Goal: Use online tool/utility: Use online tool/utility

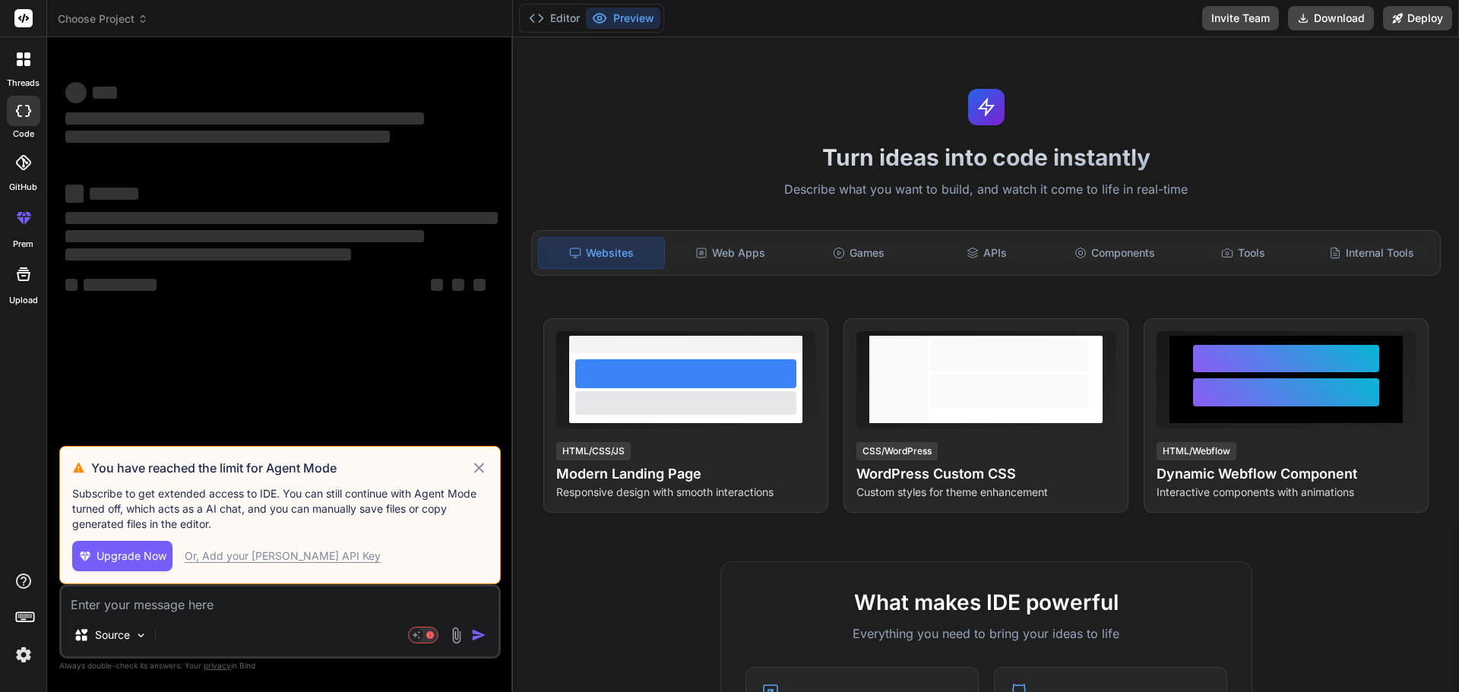
type textarea "x"
type textarea "<!DOCTYPE html> <html lang="en"> <head> <meta charset="UTF-8"> <meta name="view…"
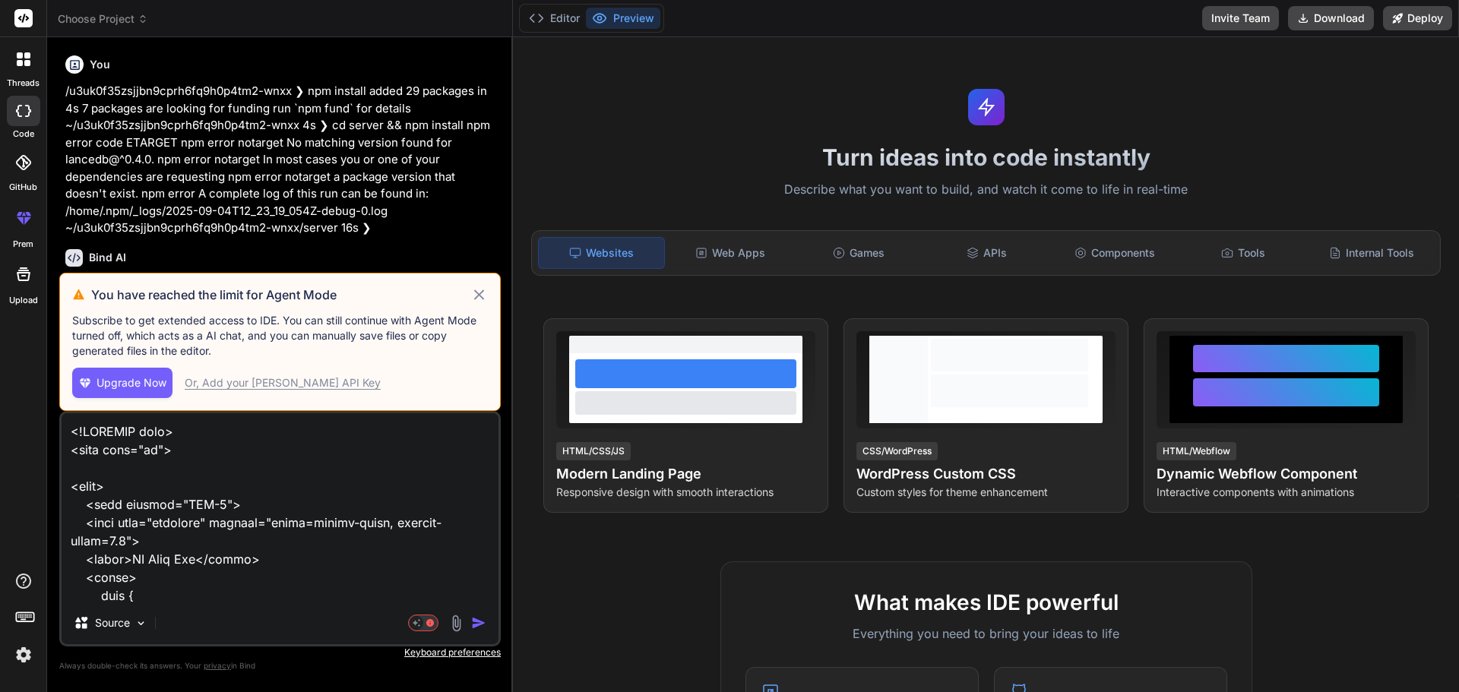
scroll to position [2244, 0]
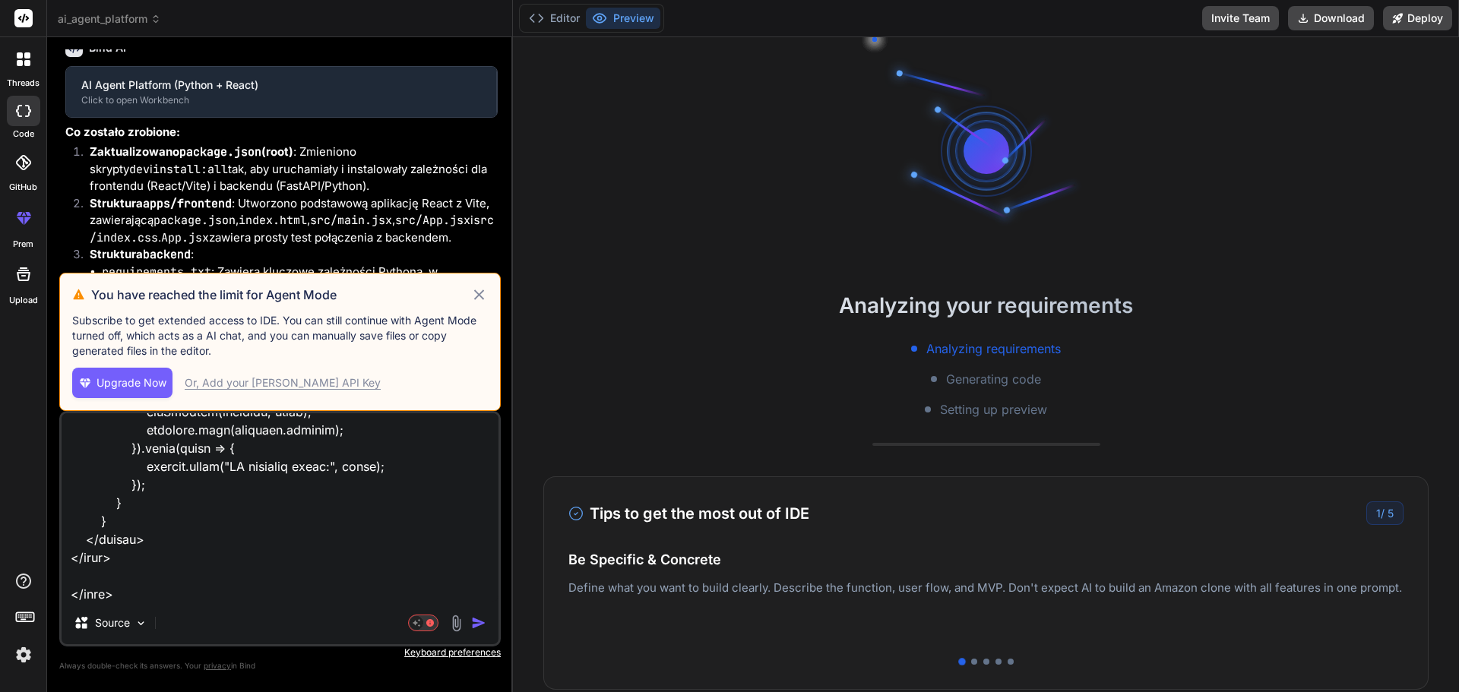
type textarea "x"
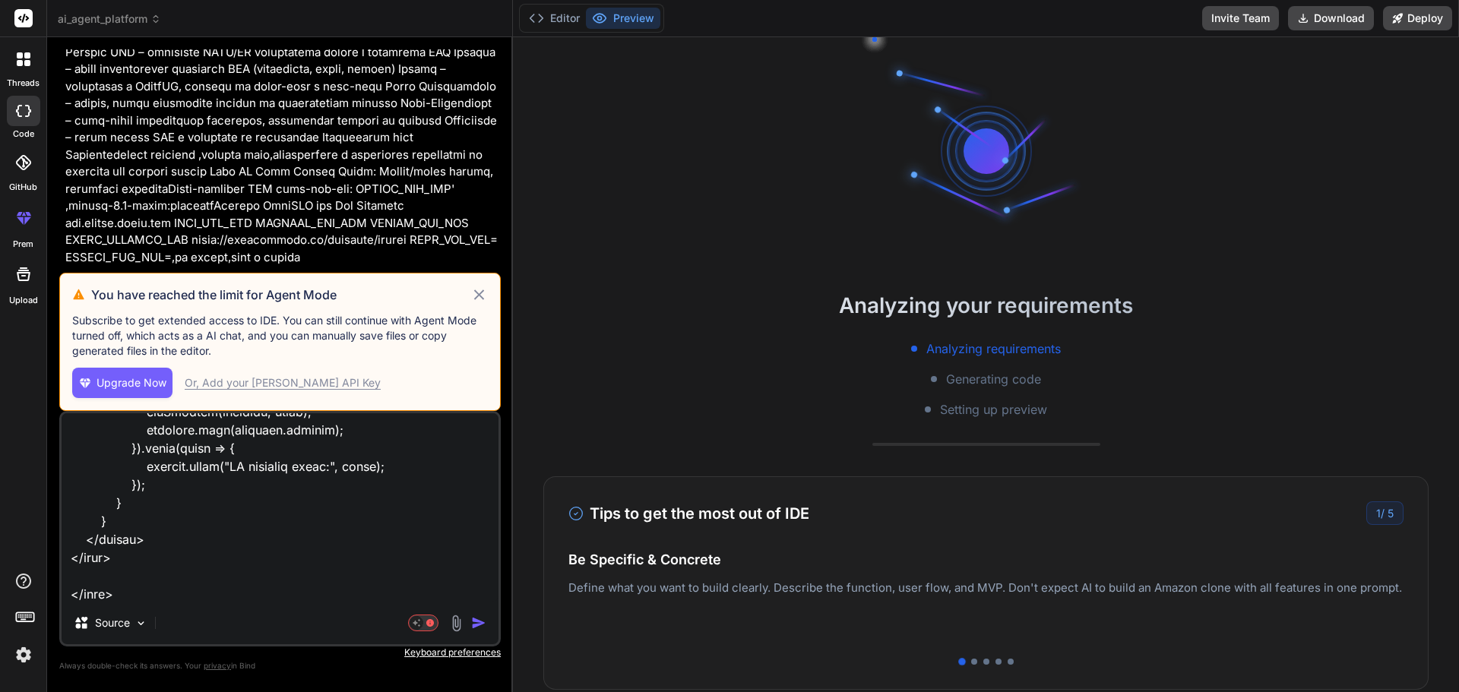
scroll to position [3319, 0]
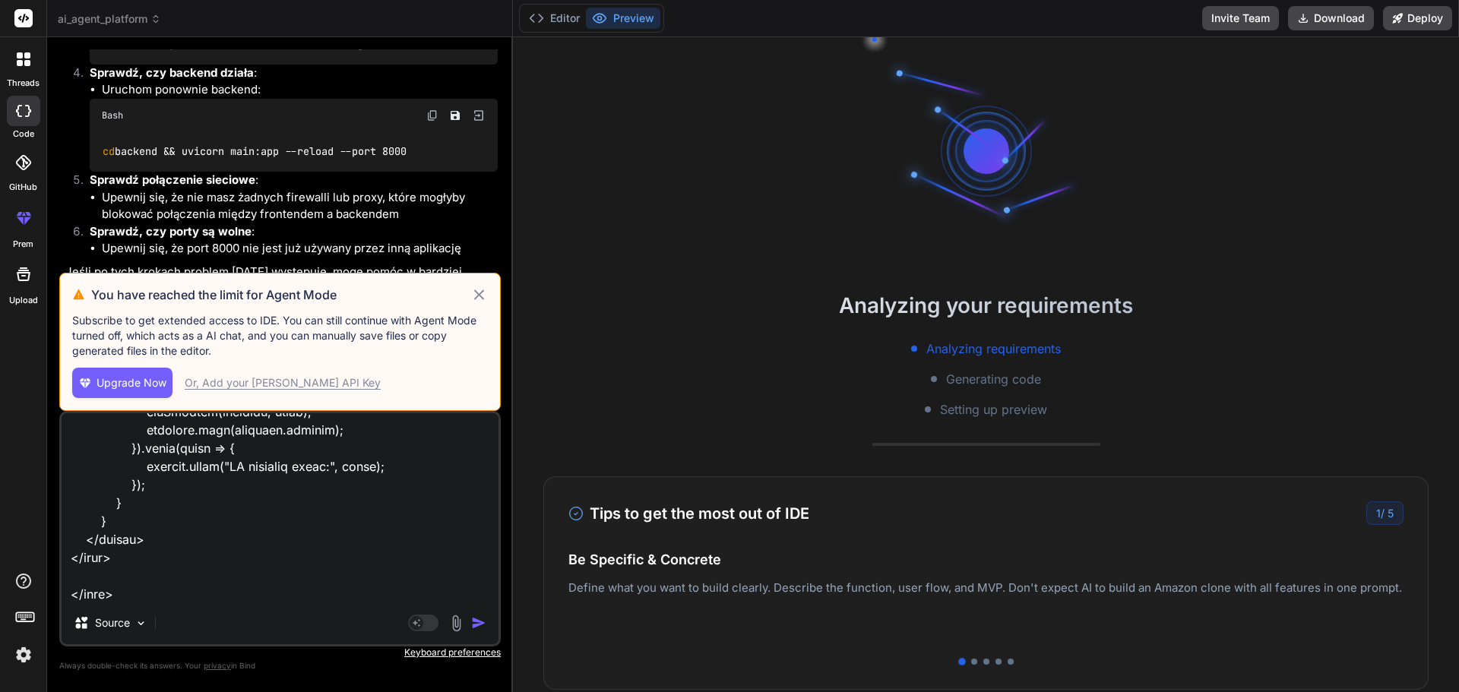
type textarea "<!DOCTYPE html> <html lang="en"> <head> <meta charset="UTF-8"> <meta name="view…"
type textarea "x"
type textarea "<!DOCTYPE html> <html lang="en"> <head> <meta charset="UTF-8"> <meta name="view…"
type textarea "x"
type textarea "<!DOCTYPE html> <html lang="en"> <head> <meta charset="UTF-8"> <meta name="view…"
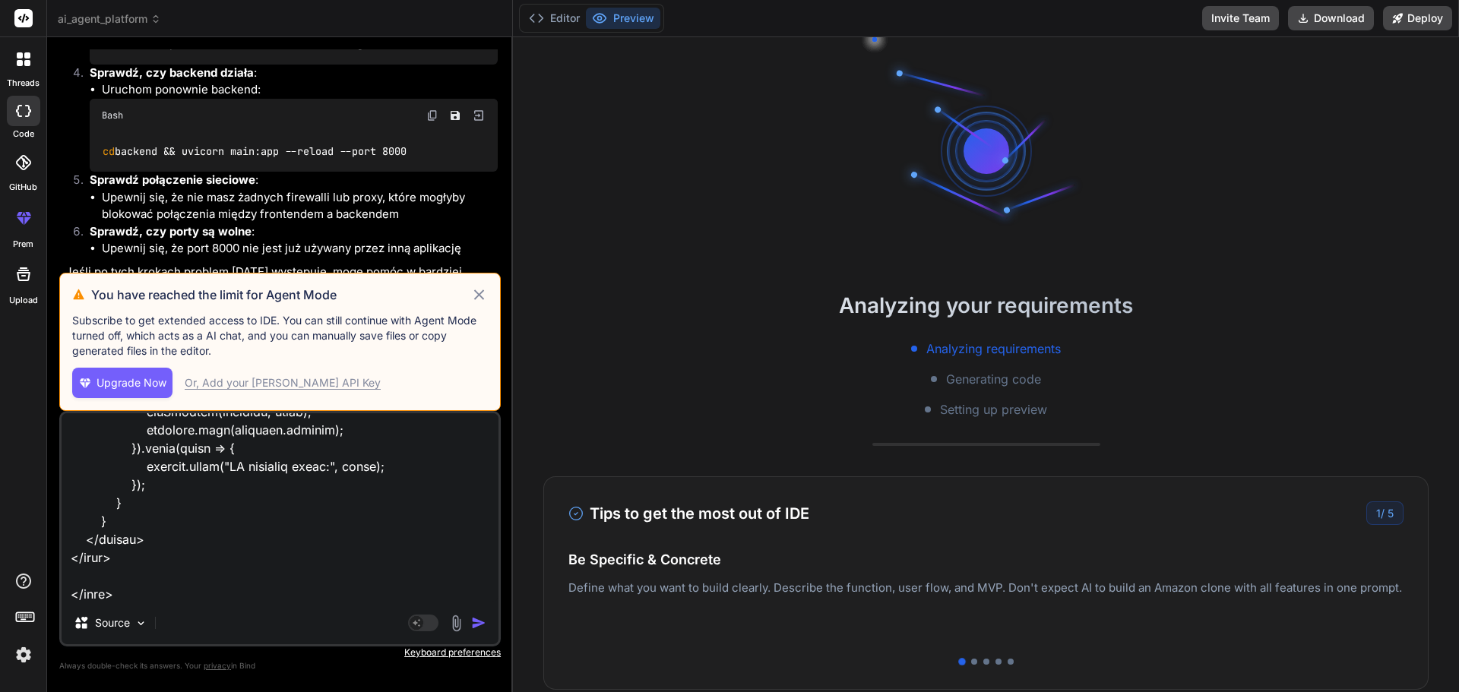
type textarea "x"
type textarea "<!DOCTYPE html> <html lang="en"> <head> <meta charset="UTF-8"> <meta name="view…"
type textarea "x"
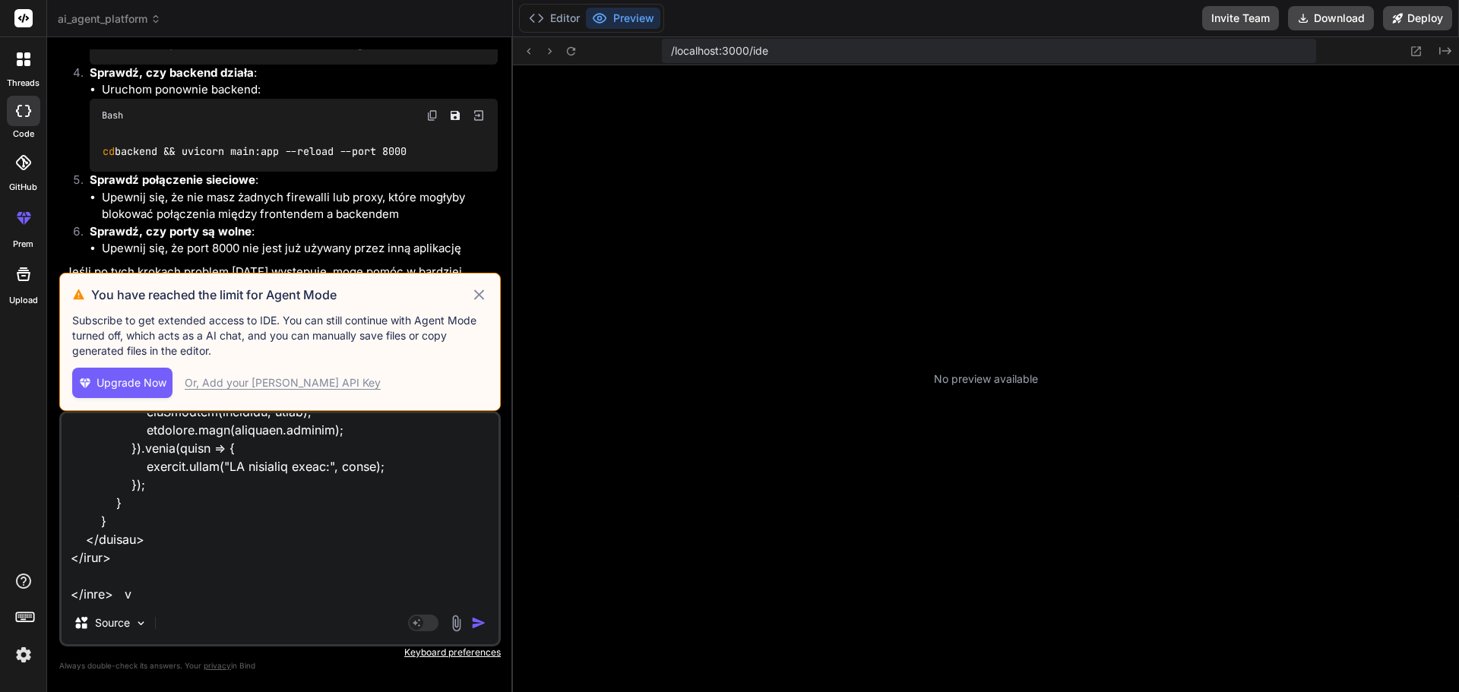
scroll to position [87, 0]
type textarea "<!DOCTYPE html> <html lang="en"> <head> <meta charset="UTF-8"> <meta name="view…"
type textarea "x"
type textarea "<!DOCTYPE html> <html lang="en"> <head> <meta charset="UTF-8"> <meta name="view…"
type textarea "x"
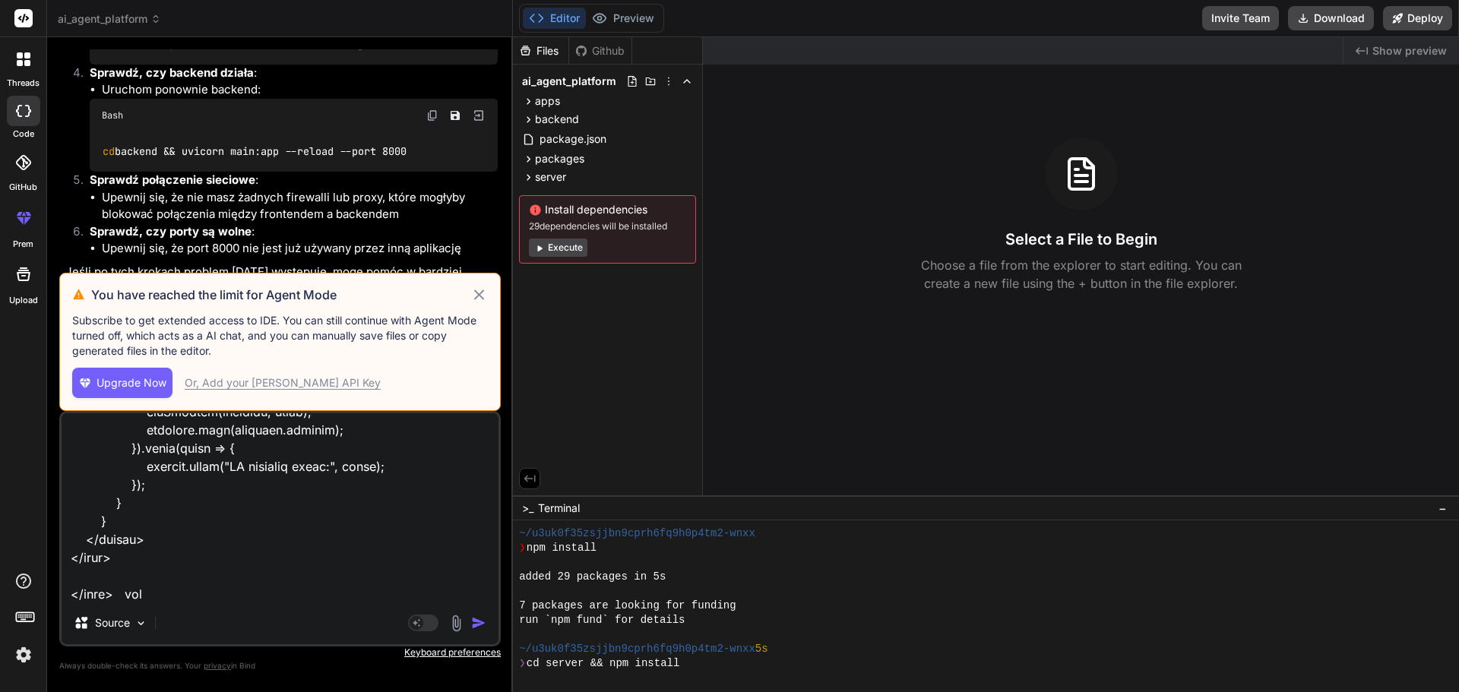
type textarea "<!DOCTYPE html> <html lang="en"> <head> <meta charset="UTF-8"> <meta name="view…"
type textarea "x"
type textarea "<!DOCTYPE html> <html lang="en"> <head> <meta charset="UTF-8"> <meta name="view…"
type textarea "x"
type textarea "<!DOCTYPE html> <html lang="en"> <head> <meta charset="UTF-8"> <meta name="view…"
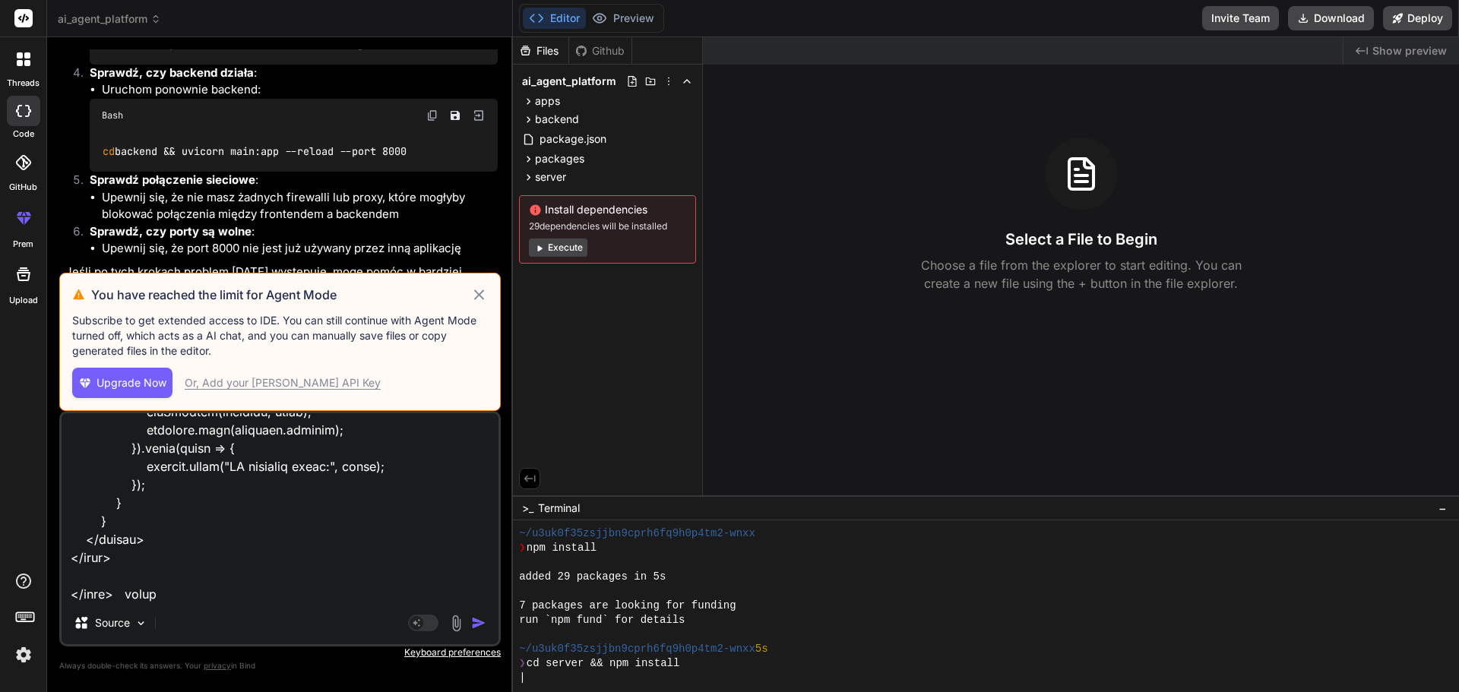
type textarea "x"
type textarea "<!DOCTYPE html> <html lang="en"> <head> <meta charset="UTF-8"> <meta name="view…"
type textarea "x"
type textarea "<!DOCTYPE html> <html lang="en"> <head> <meta charset="UTF-8"> <meta name="view…"
type textarea "x"
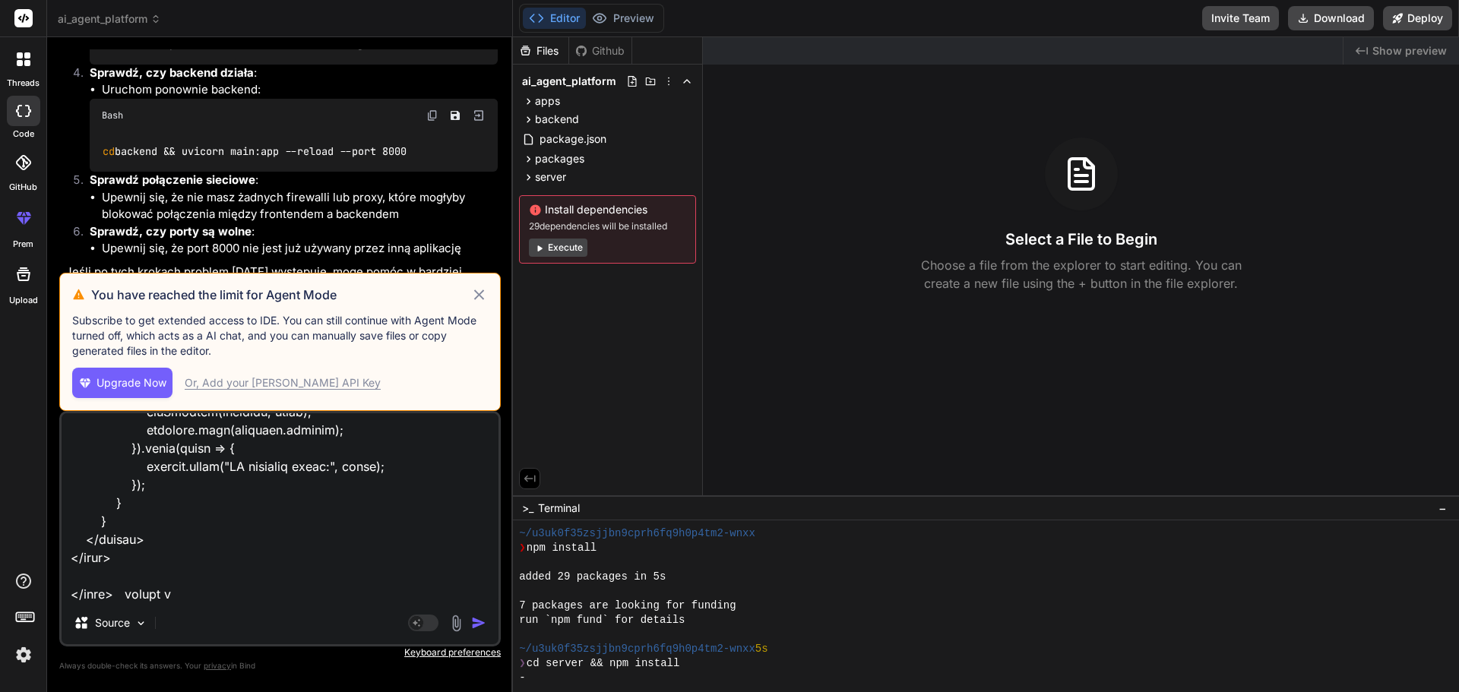
type textarea "<!DOCTYPE html> <html lang="en"> <head> <meta charset="UTF-8"> <meta name="view…"
type textarea "x"
type textarea "<!DOCTYPE html> <html lang="en"> <head> <meta charset="UTF-8"> <meta name="view…"
type textarea "x"
type textarea "<!DOCTYPE html> <html lang="en"> <head> <meta charset="UTF-8"> <meta name="view…"
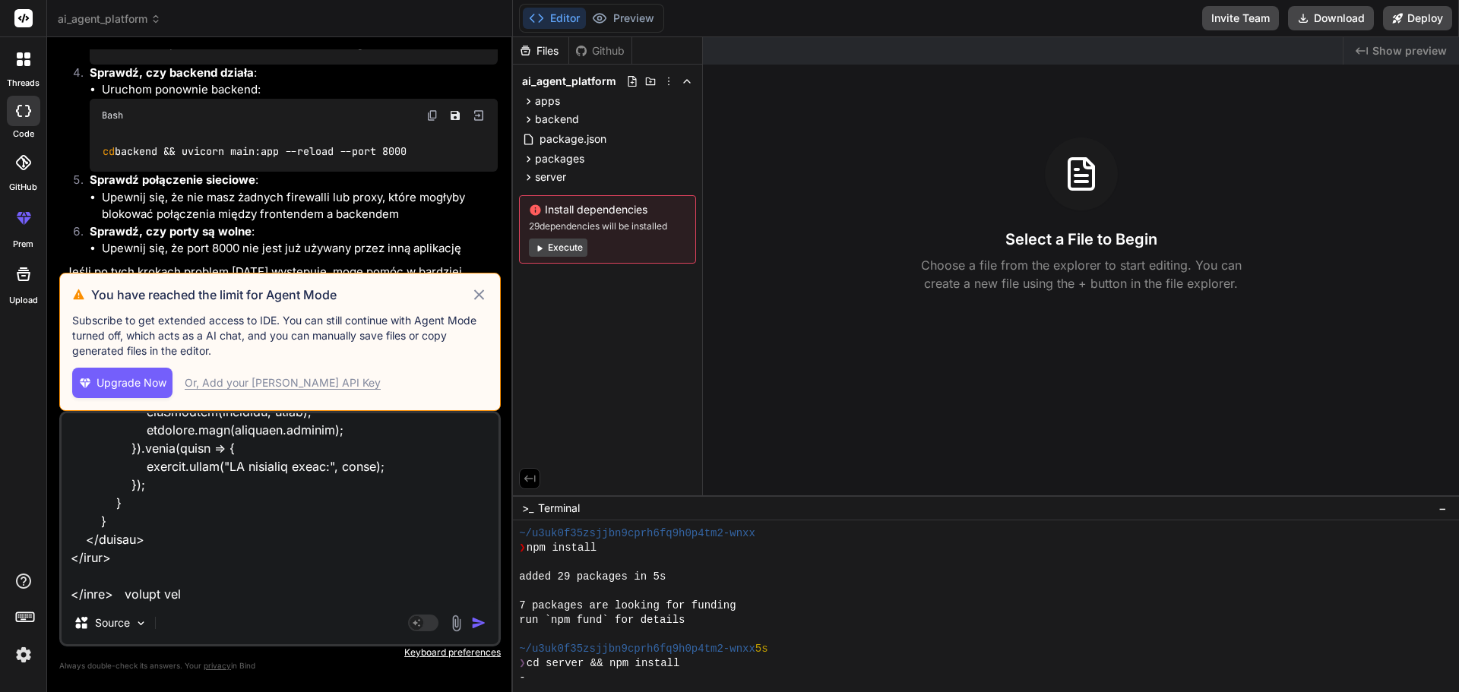
type textarea "x"
type textarea "<!DOCTYPE html> <html lang="en"> <head> <meta charset="UTF-8"> <meta name="view…"
type textarea "x"
type textarea "<!DOCTYPE html> <html lang="en"> <head> <meta charset="UTF-8"> <meta name="view…"
type textarea "x"
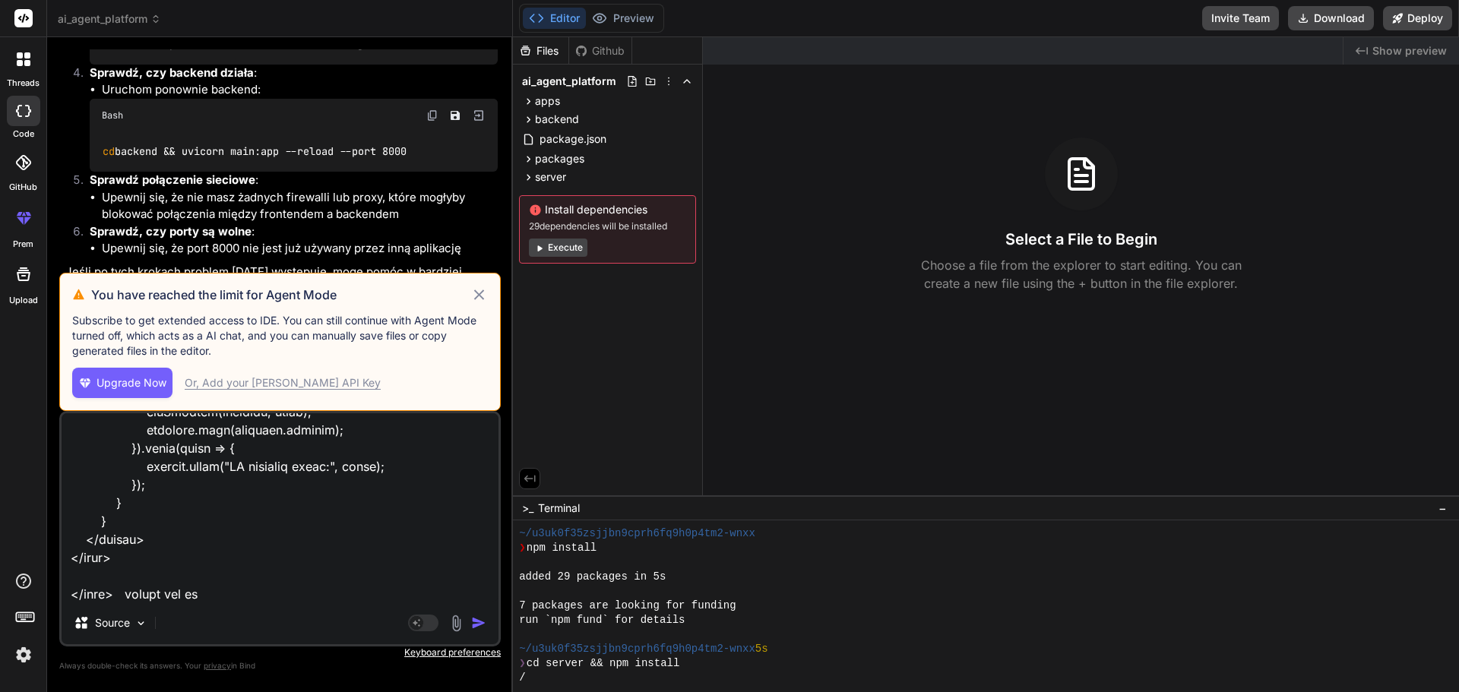
type textarea "<!DOCTYPE html> <html lang="en"> <head> <meta charset="UTF-8"> <meta name="view…"
type textarea "x"
type textarea "<!DOCTYPE html> <html lang="en"> <head> <meta charset="UTF-8"> <meta name="view…"
type textarea "x"
type textarea "<!DOCTYPE html> <html lang="en"> <head> <meta charset="UTF-8"> <meta name="view…"
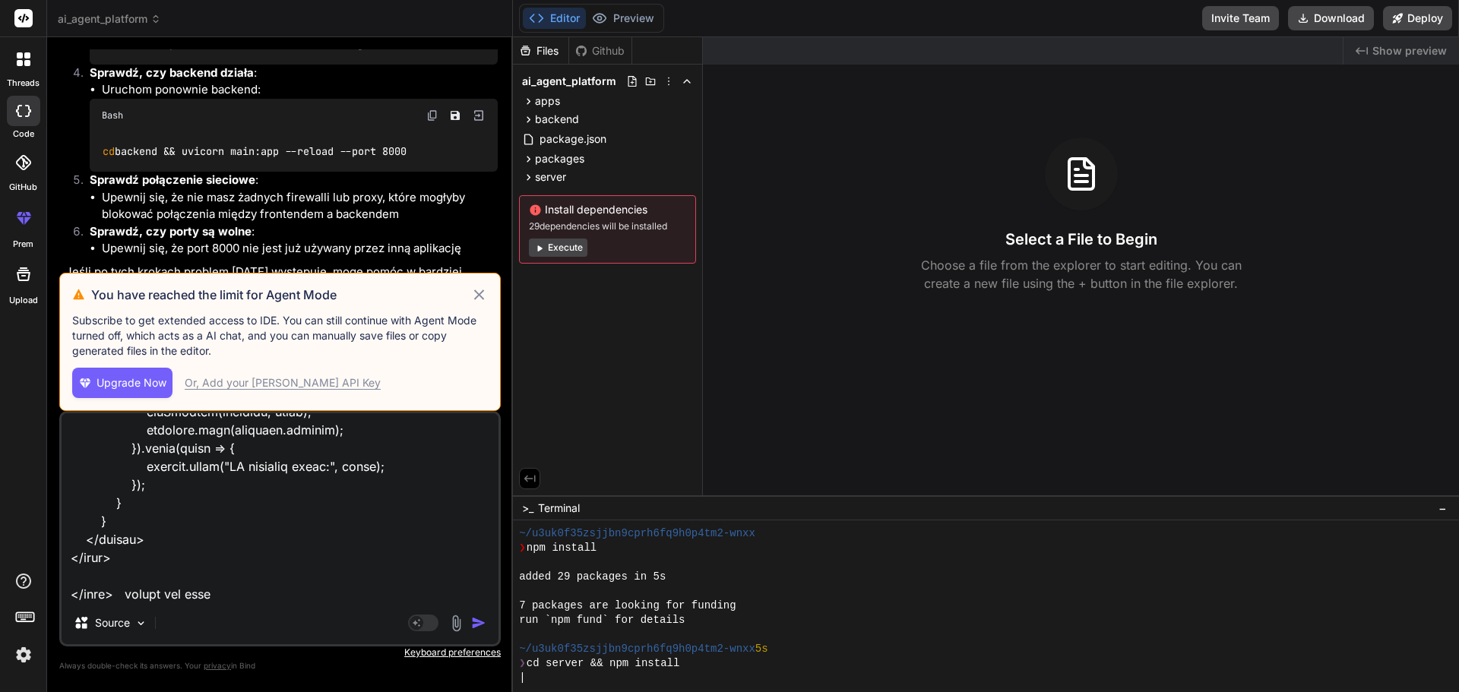
type textarea "x"
type textarea "<!DOCTYPE html> <html lang="en"> <head> <meta charset="UTF-8"> <meta name="view…"
type textarea "x"
type textarea "<!DOCTYPE html> <html lang="en"> <head> <meta charset="UTF-8"> <meta name="view…"
type textarea "x"
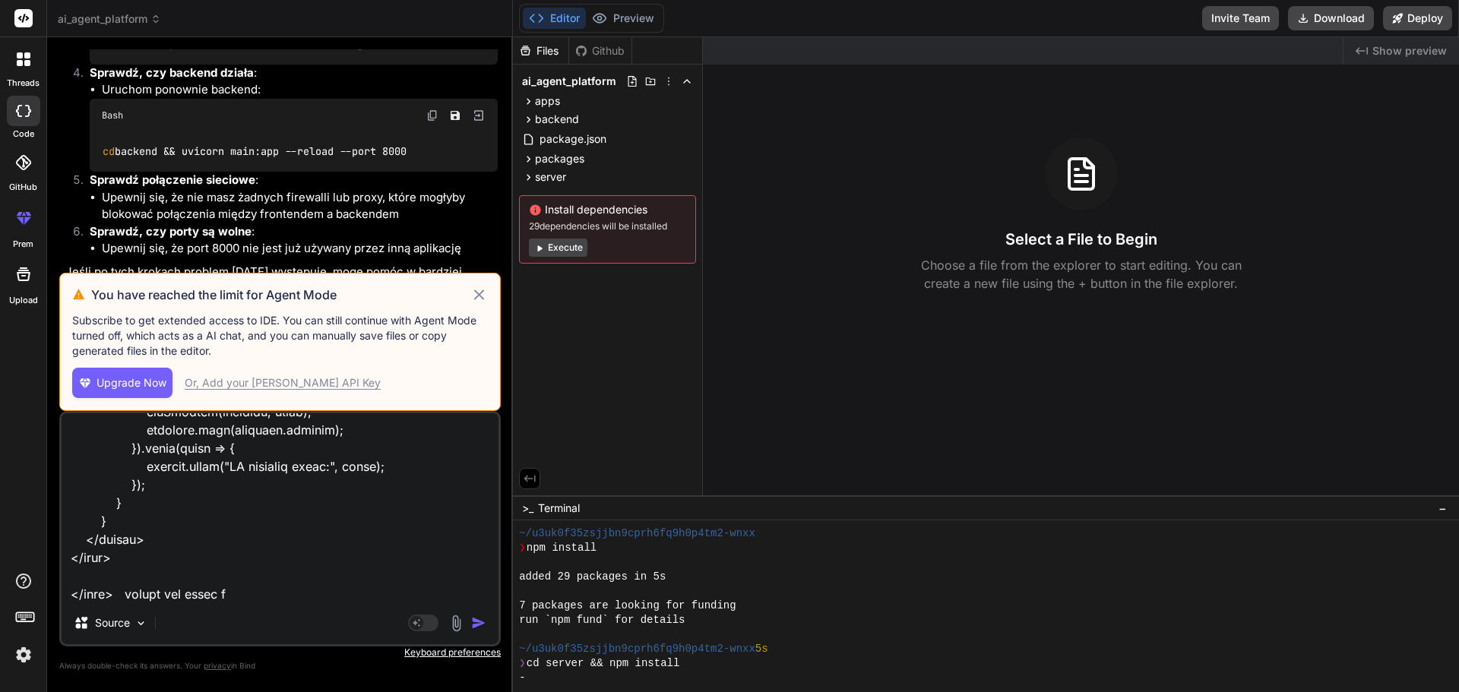
type textarea "<!DOCTYPE html> <html lang="en"> <head> <meta charset="UTF-8"> <meta name="view…"
type textarea "x"
type textarea "<!DOCTYPE html> <html lang="en"> <head> <meta charset="UTF-8"> <meta name="view…"
type textarea "x"
type textarea "<!DOCTYPE html> <html lang="en"> <head> <meta charset="UTF-8"> <meta name="view…"
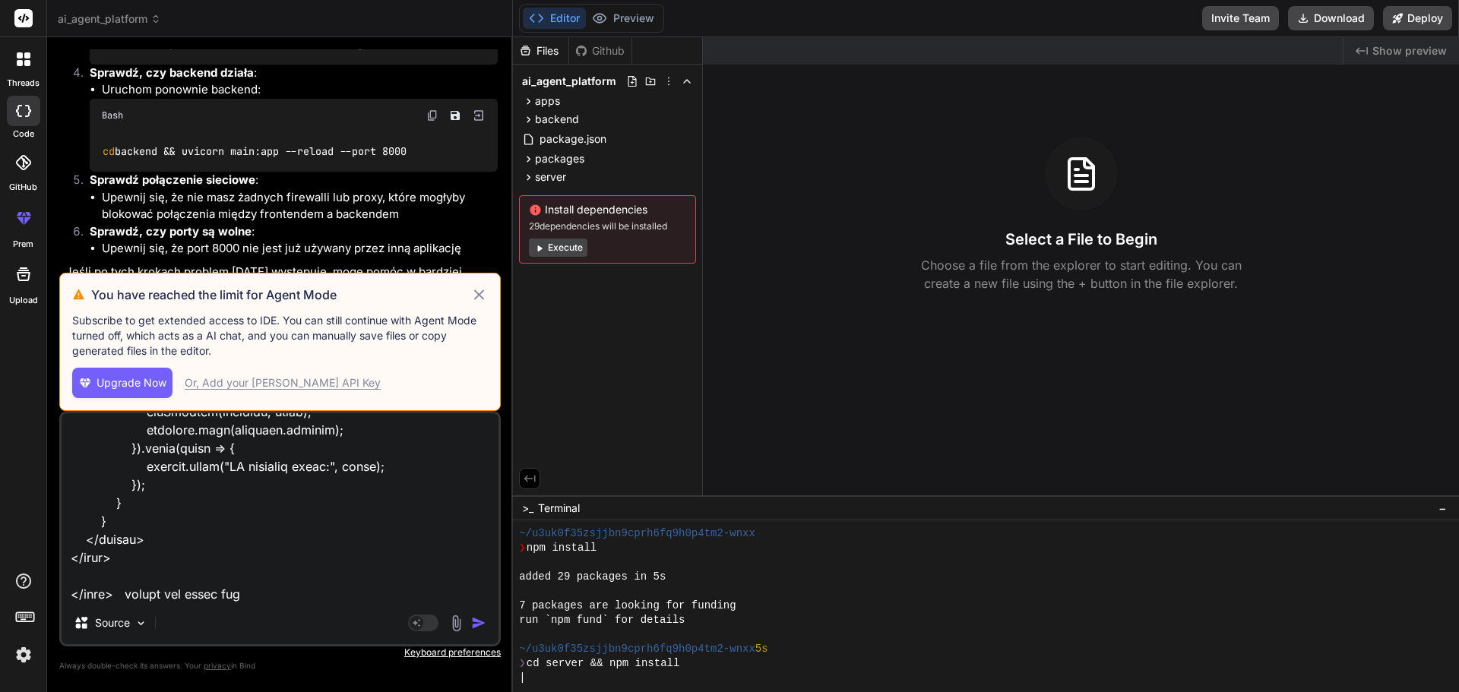
type textarea "x"
type textarea "<!DOCTYPE html> <html lang="en"> <head> <meta charset="UTF-8"> <meta name="view…"
type textarea "x"
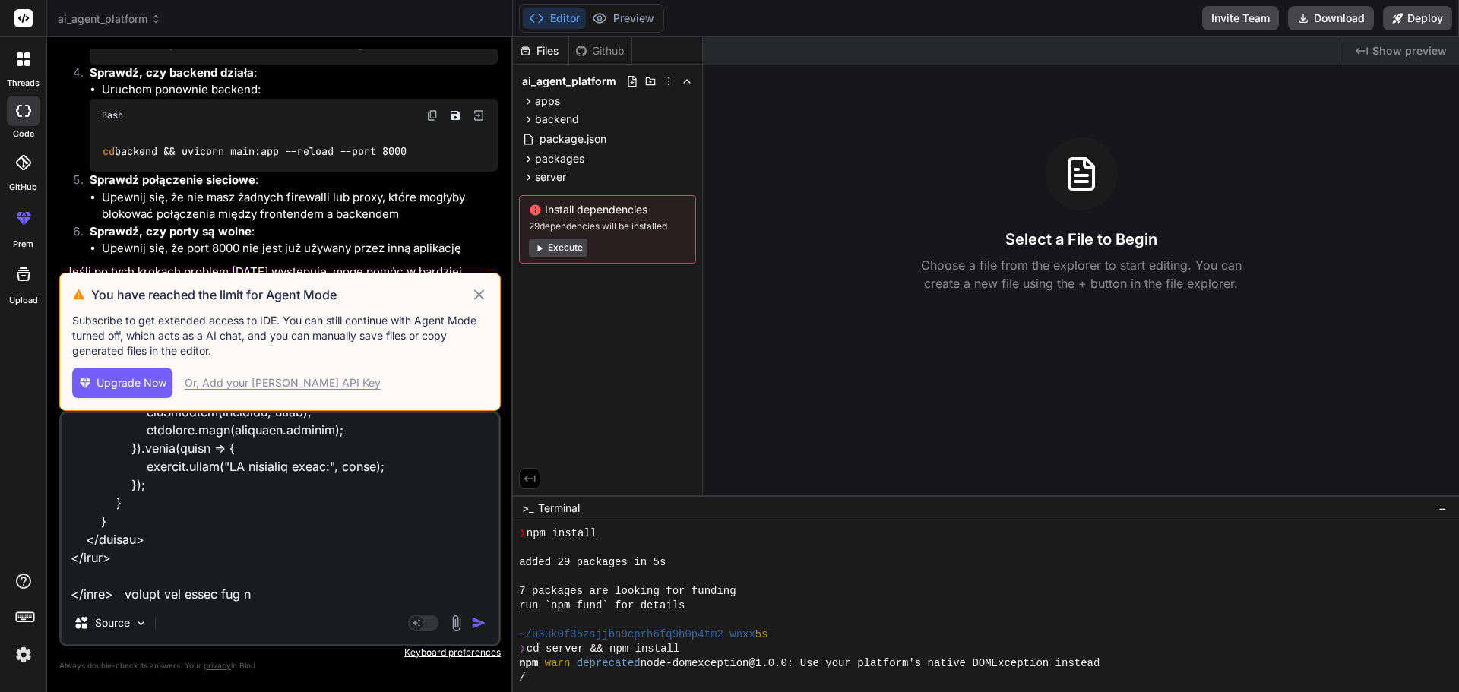
scroll to position [101, 0]
type textarea "<!DOCTYPE html> <html lang="en"> <head> <meta charset="UTF-8"> <meta name="view…"
type textarea "x"
type textarea "<!DOCTYPE html> <html lang="en"> <head> <meta charset="UTF-8"> <meta name="view…"
type textarea "x"
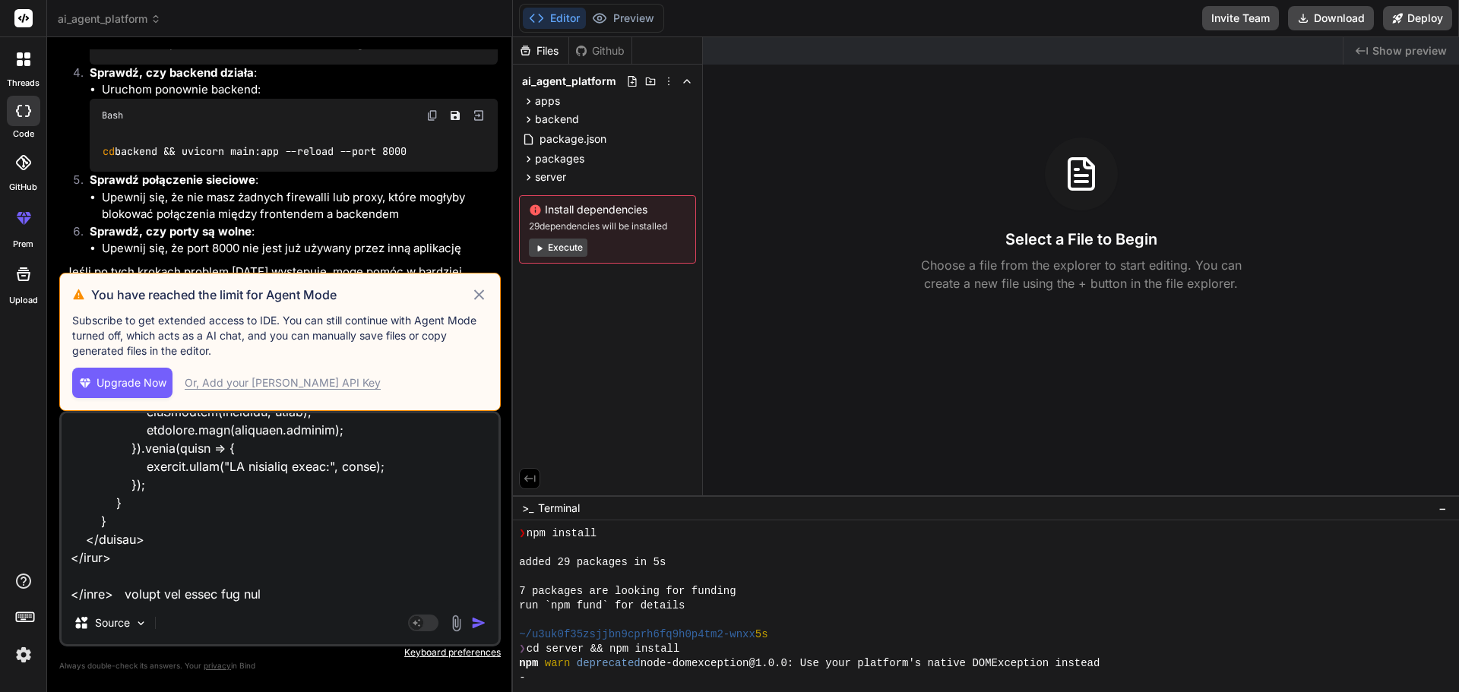
type textarea "<!DOCTYPE html> <html lang="en"> <head> <meta charset="UTF-8"> <meta name="view…"
type textarea "x"
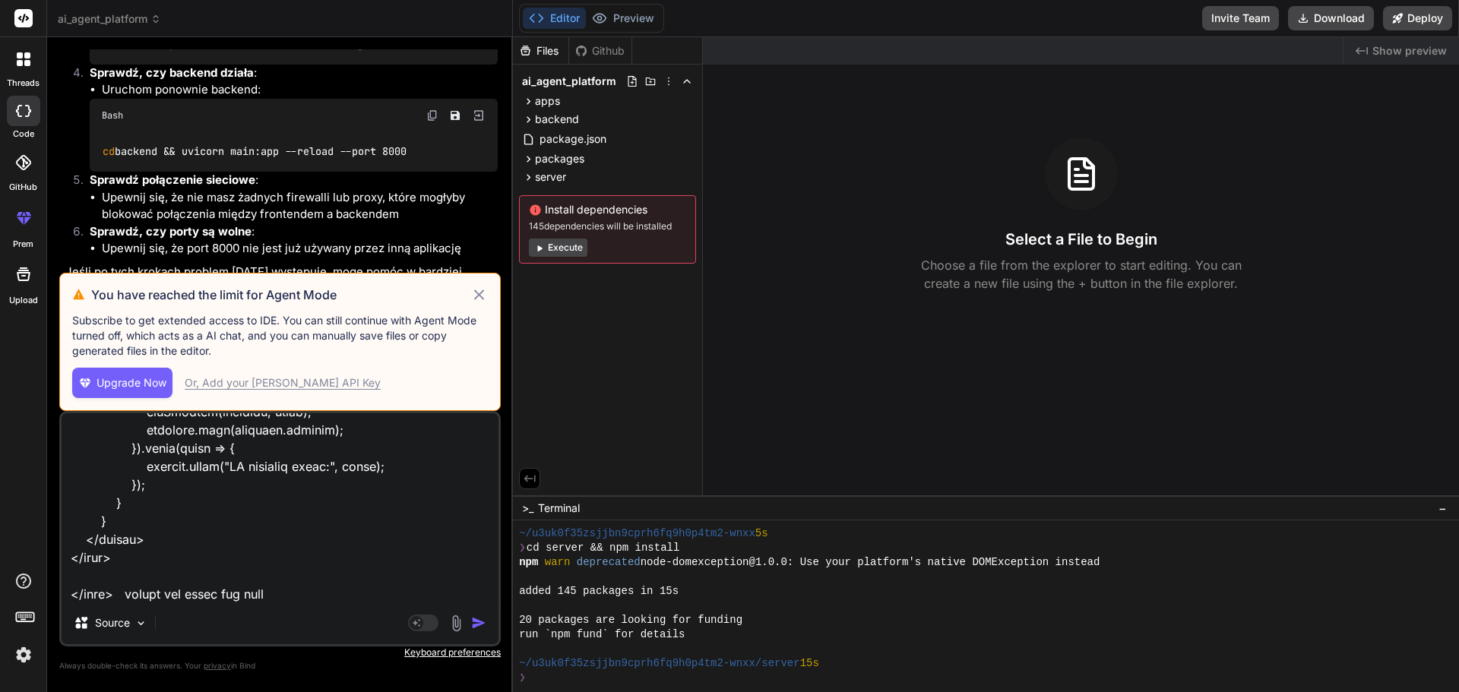
scroll to position [202, 0]
type textarea "<!DOCTYPE html> <html lang="en"> <head> <meta charset="UTF-8"> <meta name="view…"
type textarea "x"
type textarea "<!DOCTYPE html> <html lang="en"> <head> <meta charset="UTF-8"> <meta name="view…"
type textarea "x"
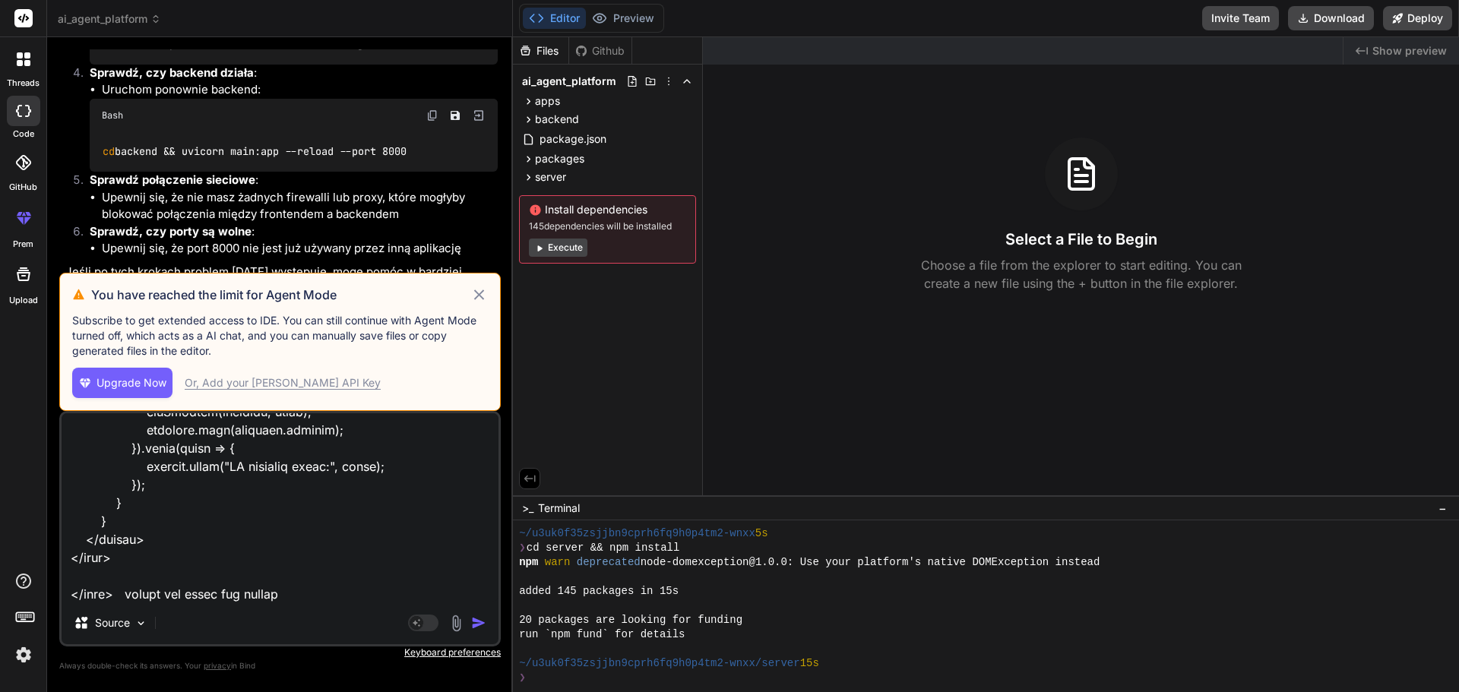
type textarea "<!DOCTYPE html> <html lang="en"> <head> <meta charset="UTF-8"> <meta name="view…"
type textarea "x"
type textarea "<!DOCTYPE html> <html lang="en"> <head> <meta charset="UTF-8"> <meta name="view…"
type textarea "x"
type textarea "<!DOCTYPE html> <html lang="en"> <head> <meta charset="UTF-8"> <meta name="view…"
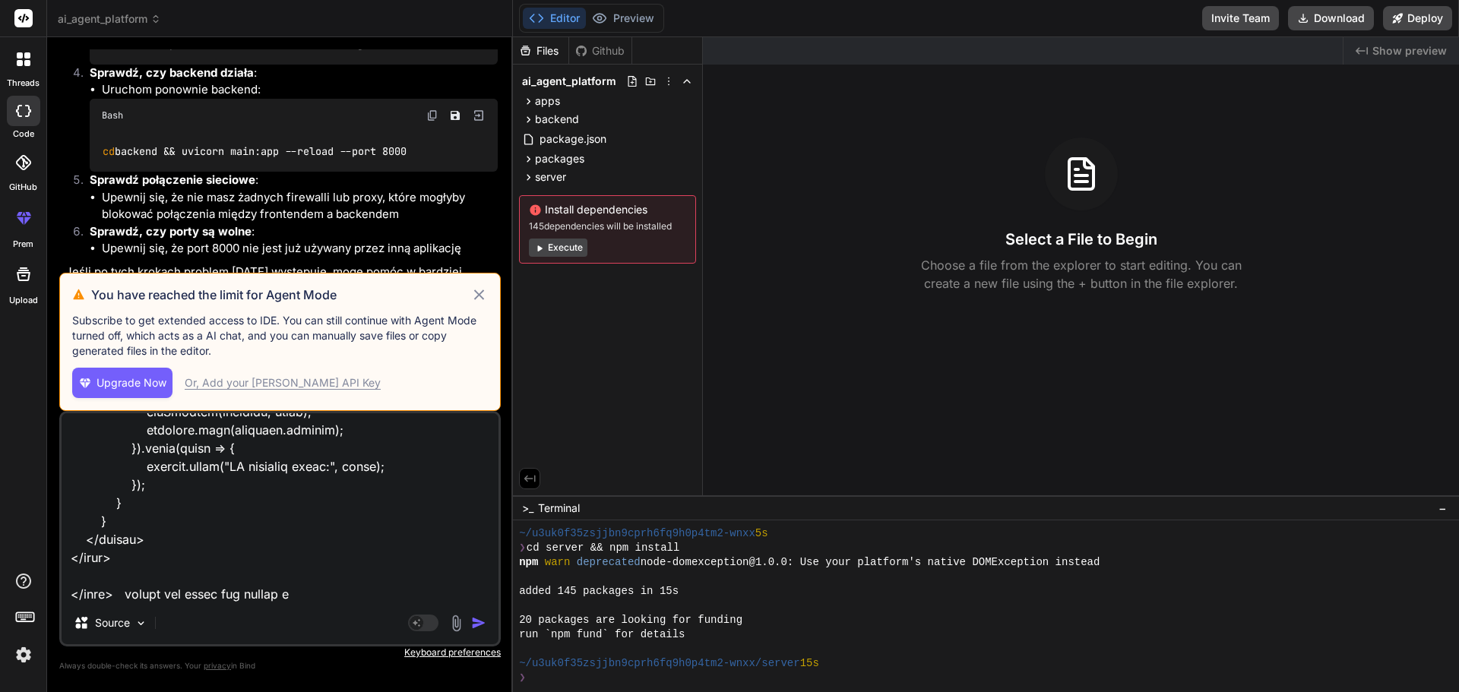
type textarea "x"
type textarea "<!DOCTYPE html> <html lang="en"> <head> <meta charset="UTF-8"> <meta name="view…"
type textarea "x"
type textarea "<!DOCTYPE html> <html lang="en"> <head> <meta charset="UTF-8"> <meta name="view…"
type textarea "x"
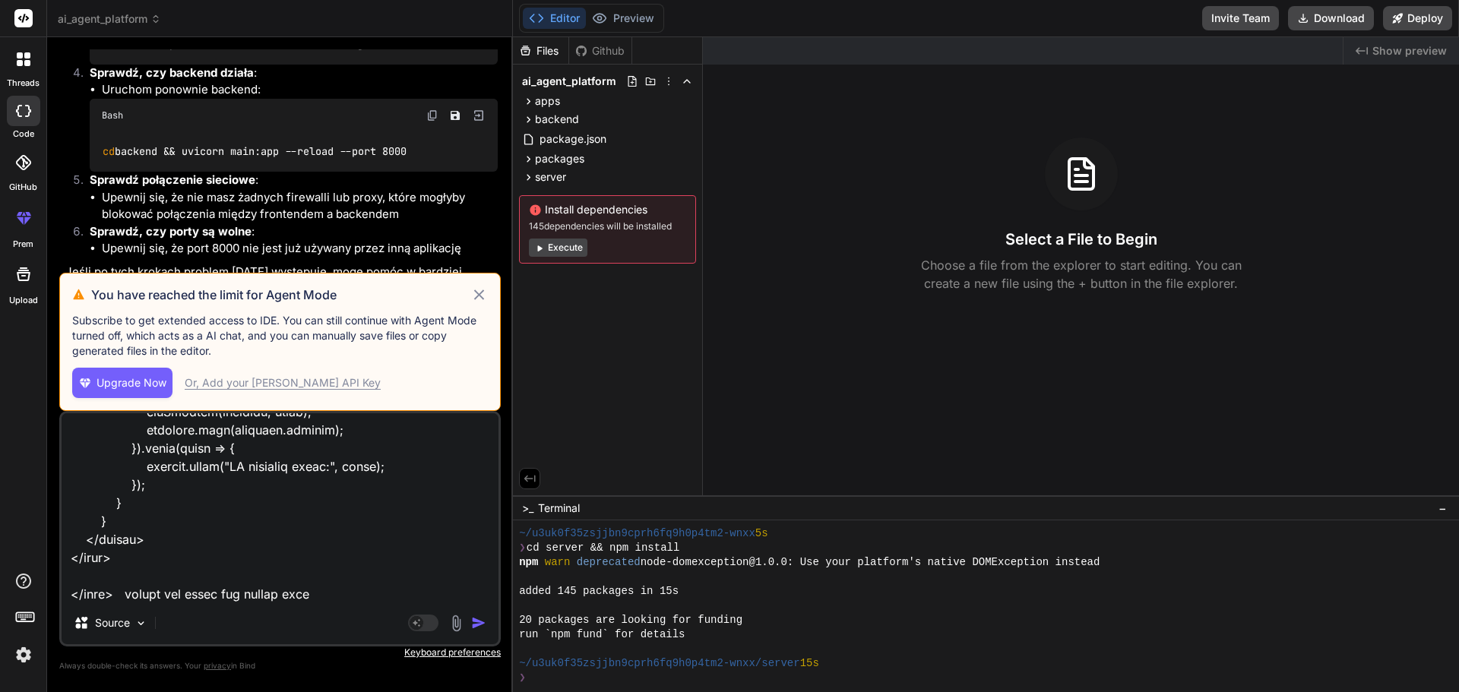
type textarea "<!DOCTYPE html> <html lang="en"> <head> <meta charset="UTF-8"> <meta name="view…"
type textarea "x"
type textarea "<!DOCTYPE html> <html lang="en"> <head> <meta charset="UTF-8"> <meta name="view…"
type textarea "x"
type textarea "<!DOCTYPE html> <html lang="en"> <head> <meta charset="UTF-8"> <meta name="view…"
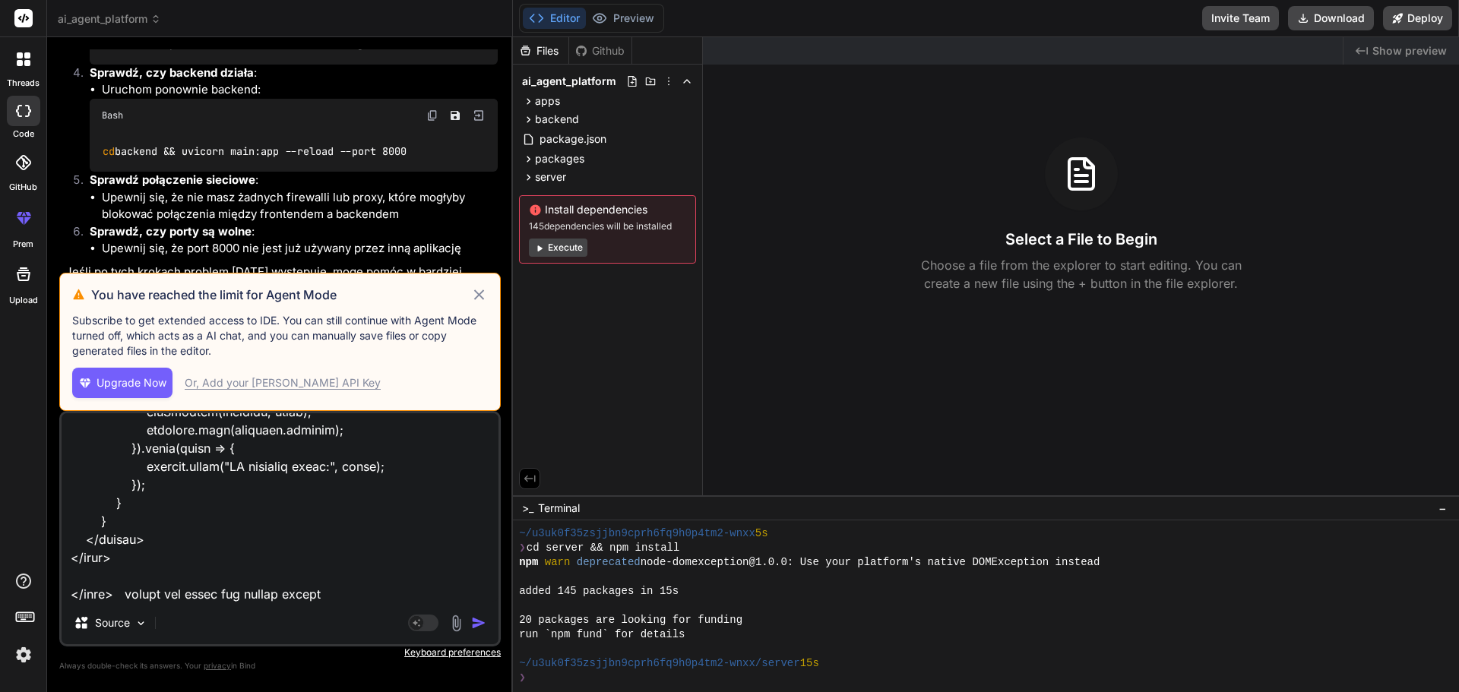
type textarea "x"
type textarea "<!DOCTYPE html> <html lang="en"> <head> <meta charset="UTF-8"> <meta name="view…"
type textarea "x"
type textarea "<!DOCTYPE html> <html lang="en"> <head> <meta charset="UTF-8"> <meta name="view…"
type textarea "x"
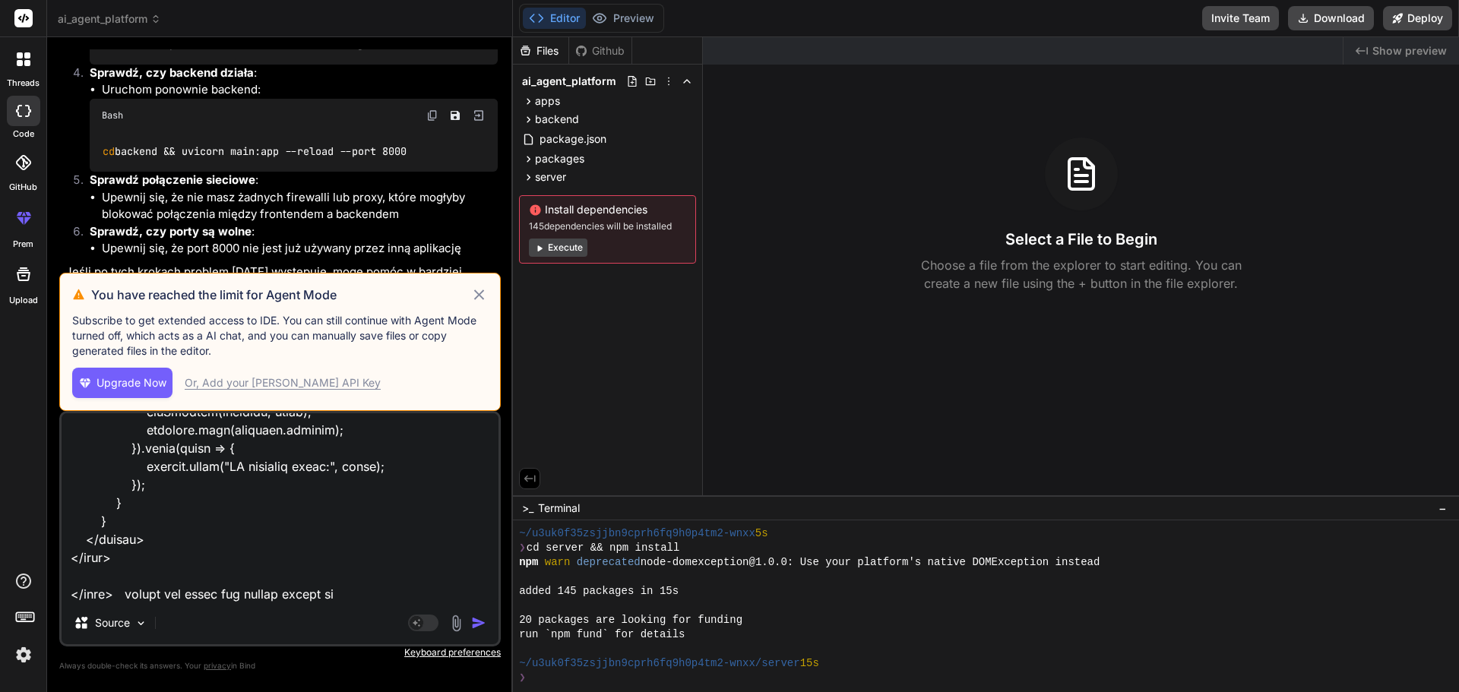
type textarea "<!DOCTYPE html> <html lang="en"> <head> <meta charset="UTF-8"> <meta name="view…"
type textarea "x"
type textarea "<!DOCTYPE html> <html lang="en"> <head> <meta charset="UTF-8"> <meta name="view…"
type textarea "x"
type textarea "<!DOCTYPE html> <html lang="en"> <head> <meta charset="UTF-8"> <meta name="view…"
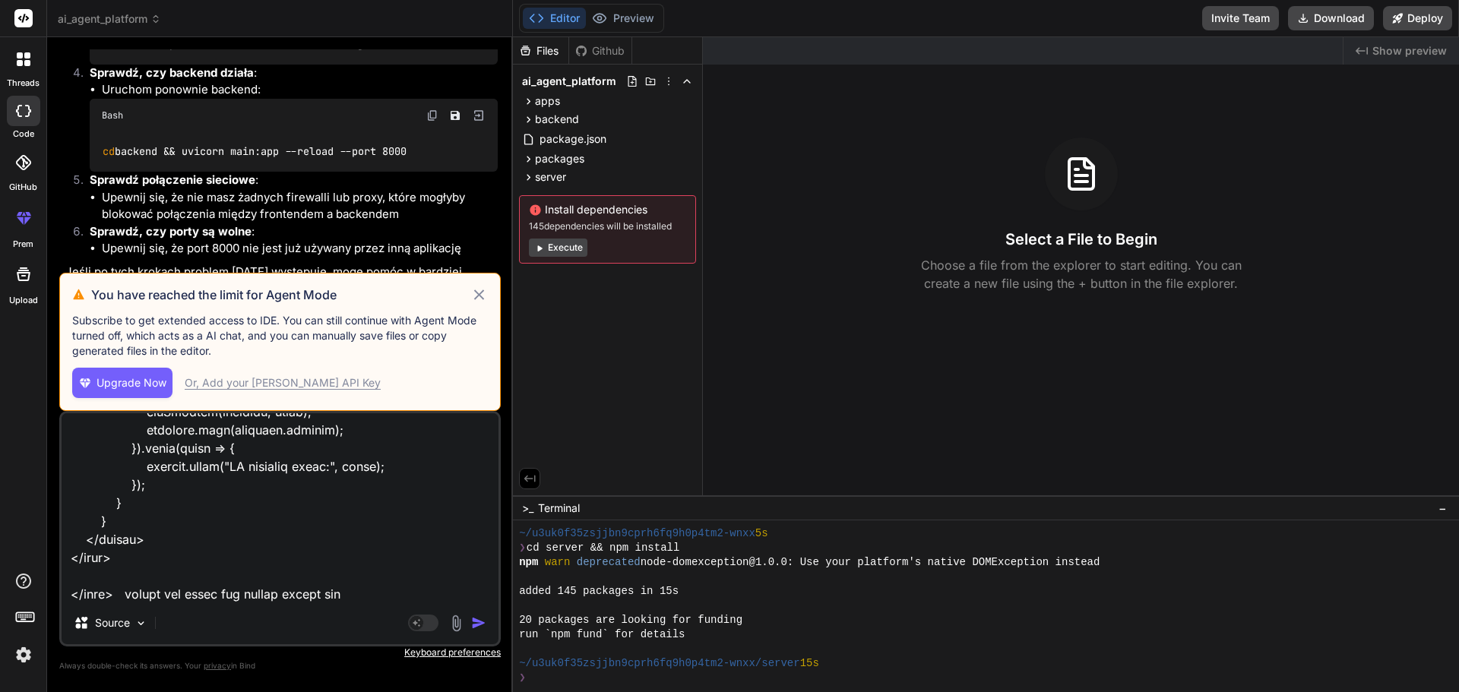
type textarea "x"
type textarea "<!DOCTYPE html> <html lang="en"> <head> <meta charset="UTF-8"> <meta name="view…"
type textarea "x"
type textarea "<!DOCTYPE html> <html lang="en"> <head> <meta charset="UTF-8"> <meta name="view…"
type textarea "x"
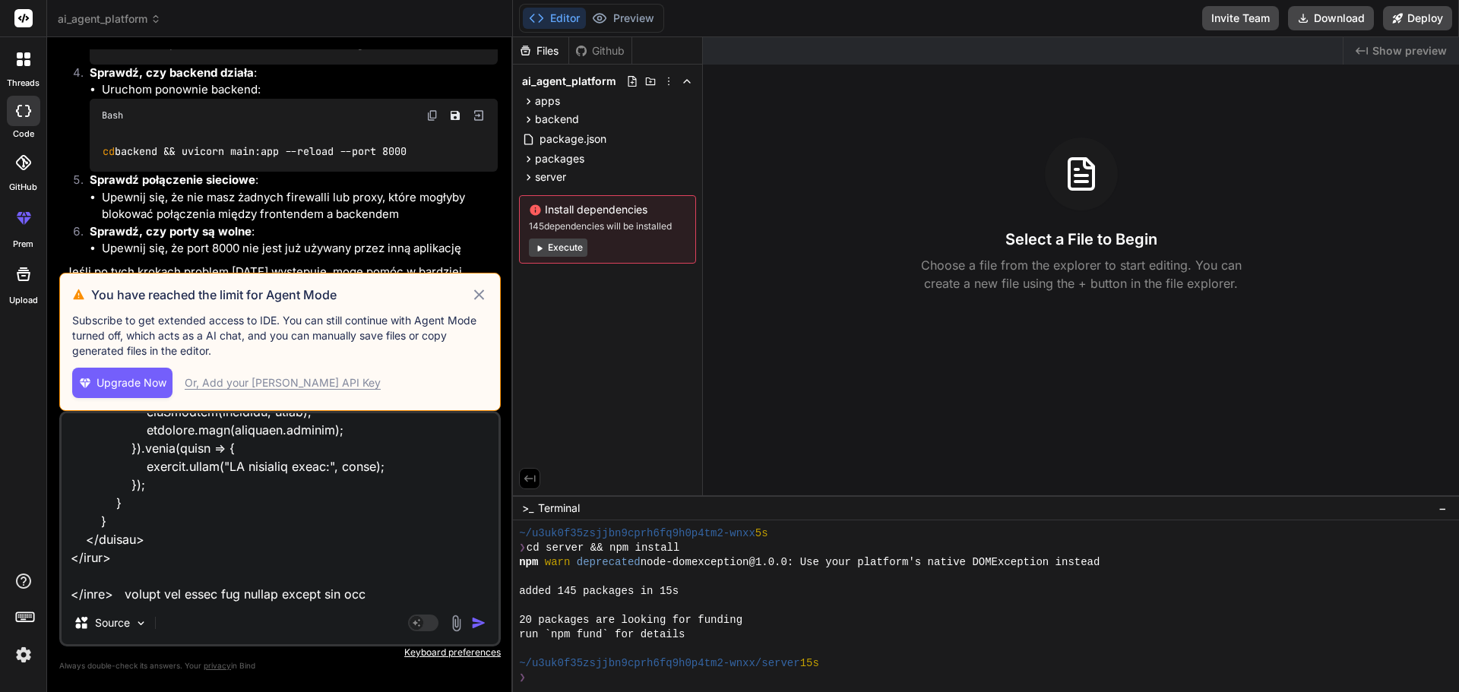
type textarea "<!DOCTYPE html> <html lang="en"> <head> <meta charset="UTF-8"> <meta name="view…"
type textarea "x"
type textarea "<!DOCTYPE html> <html lang="en"> <head> <meta charset="UTF-8"> <meta name="view…"
type textarea "x"
type textarea "<!DOCTYPE html> <html lang="en"> <head> <meta charset="UTF-8"> <meta name="view…"
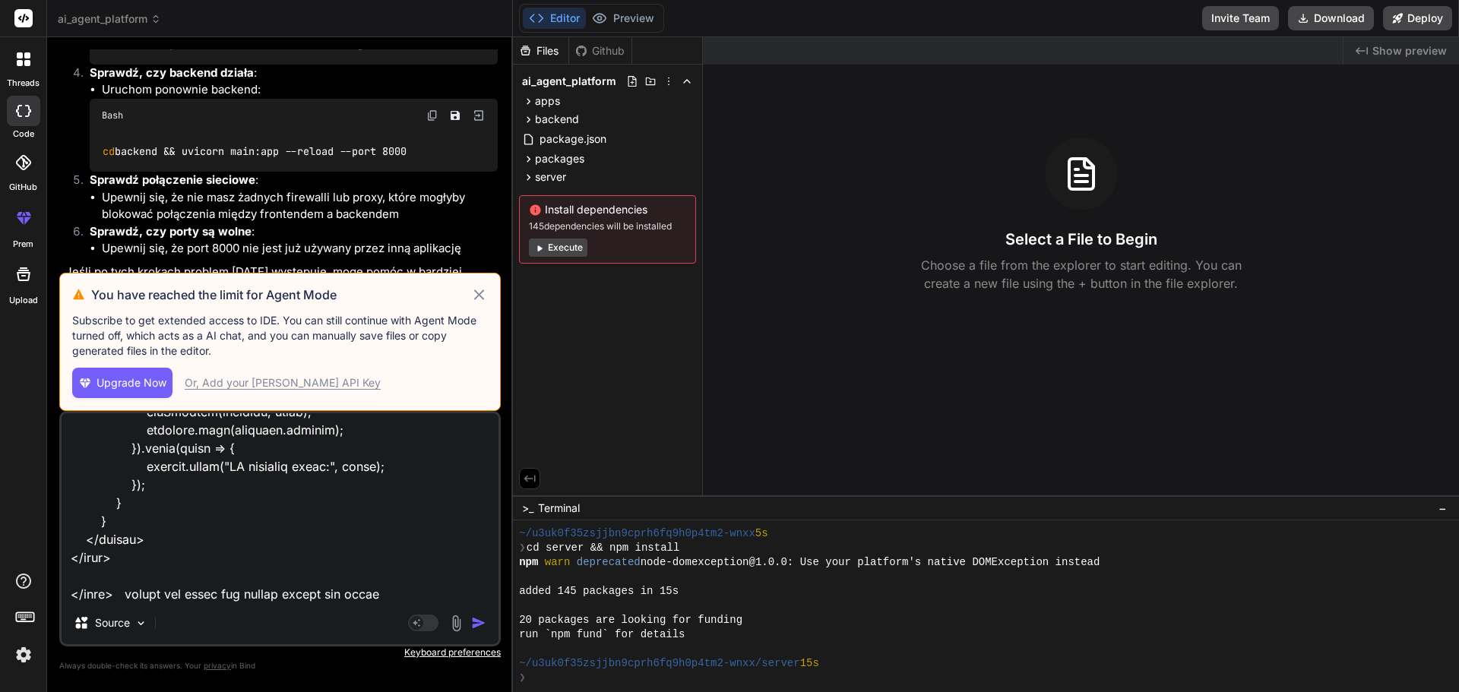
type textarea "x"
type textarea "<!DOCTYPE html> <html lang="en"> <head> <meta charset="UTF-8"> <meta name="view…"
type textarea "x"
type textarea "<!DOCTYPE html> <html lang="en"> <head> <meta charset="UTF-8"> <meta name="view…"
type textarea "x"
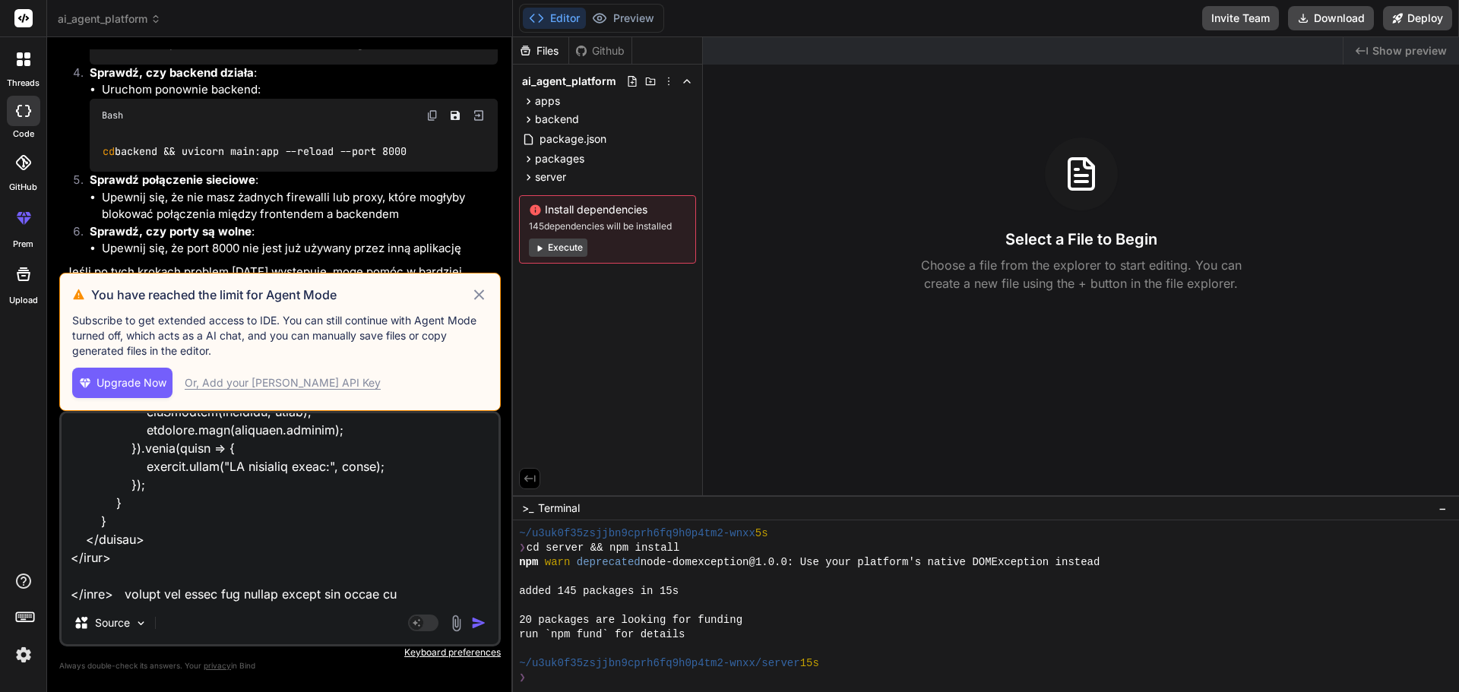
type textarea "<!DOCTYPE html> <html lang="en"> <head> <meta charset="UTF-8"> <meta name="view…"
type textarea "x"
type textarea "<!DOCTYPE html> <html lang="en"> <head> <meta charset="UTF-8"> <meta name="view…"
type textarea "x"
type textarea "<!DOCTYPE html> <html lang="en"> <head> <meta charset="UTF-8"> <meta name="view…"
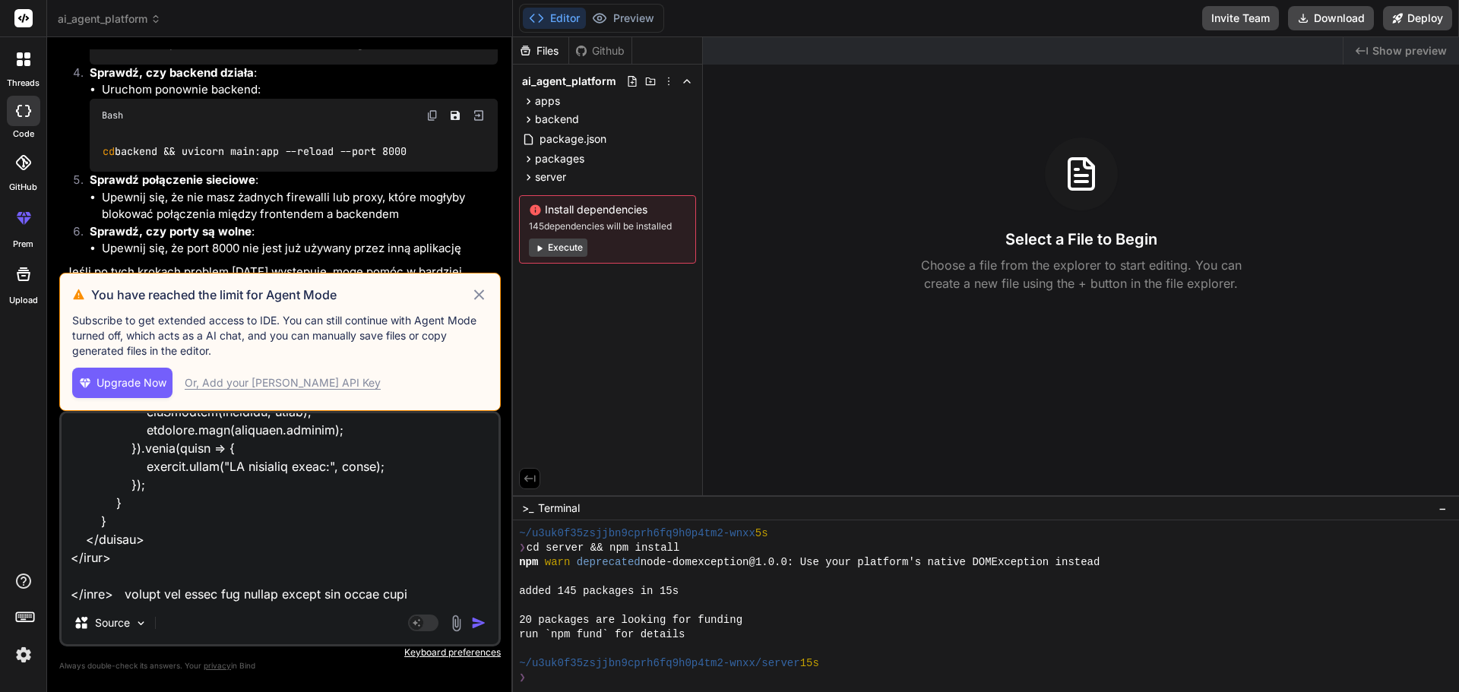
type textarea "x"
type textarea "<!DOCTYPE html> <html lang="en"> <head> <meta charset="UTF-8"> <meta name="view…"
type textarea "x"
type textarea "<!DOCTYPE html> <html lang="en"> <head> <meta charset="UTF-8"> <meta name="view…"
type textarea "x"
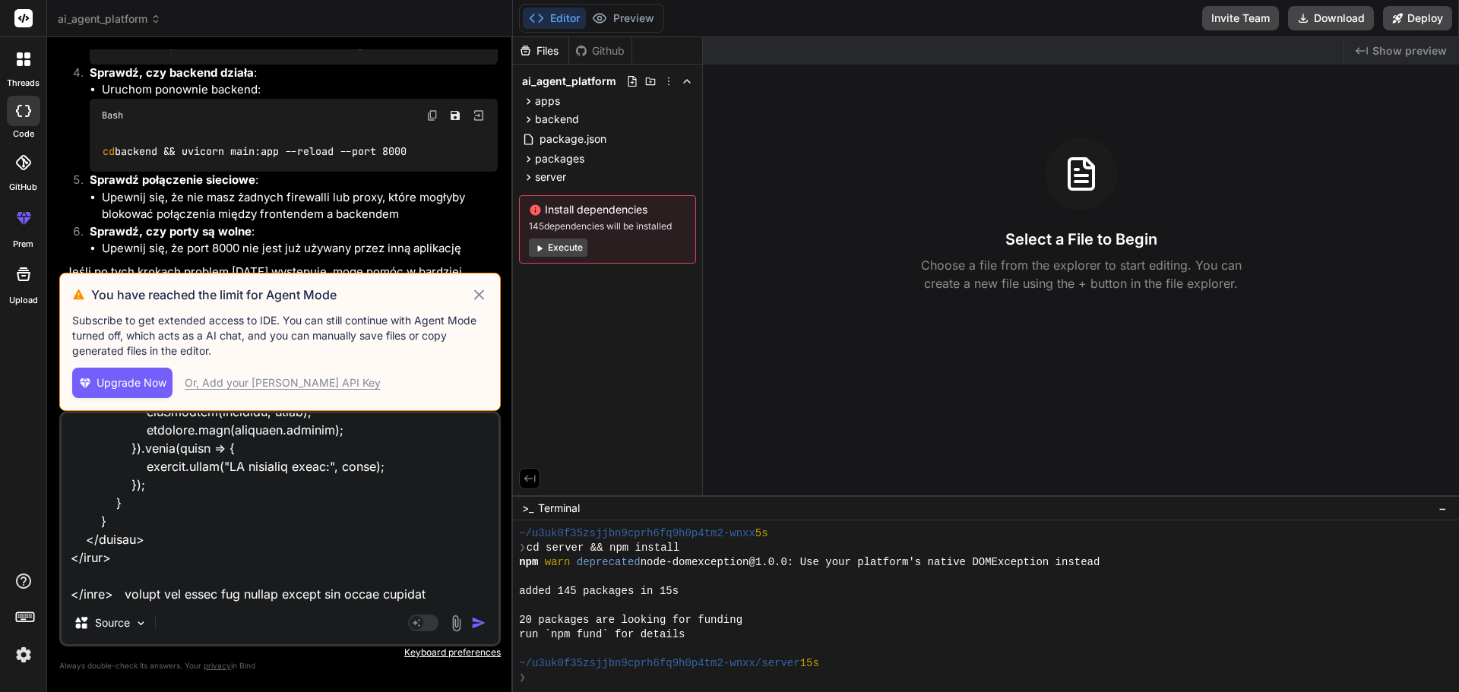
type textarea "<!DOCTYPE html> <html lang="en"> <head> <meta charset="UTF-8"> <meta name="view…"
click at [478, 626] on img "button" at bounding box center [478, 622] width 15 height 15
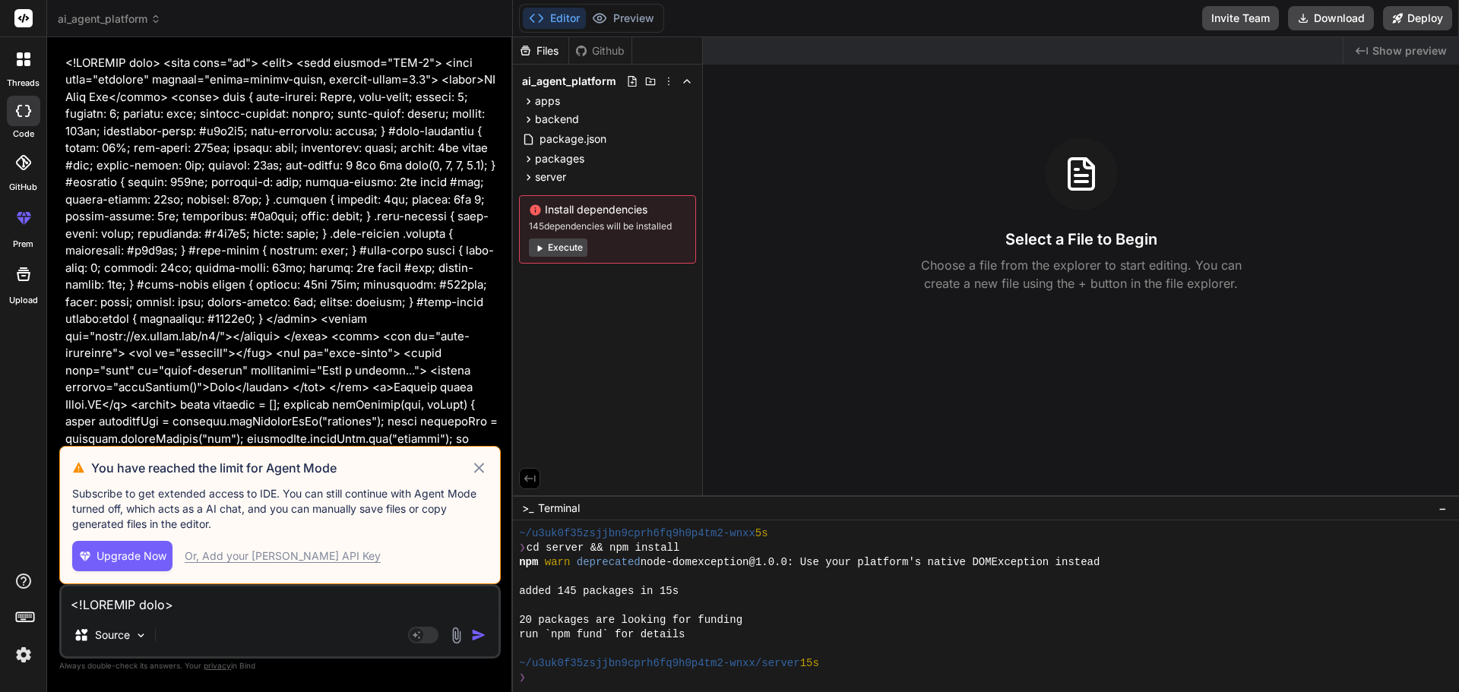
scroll to position [7055, 0]
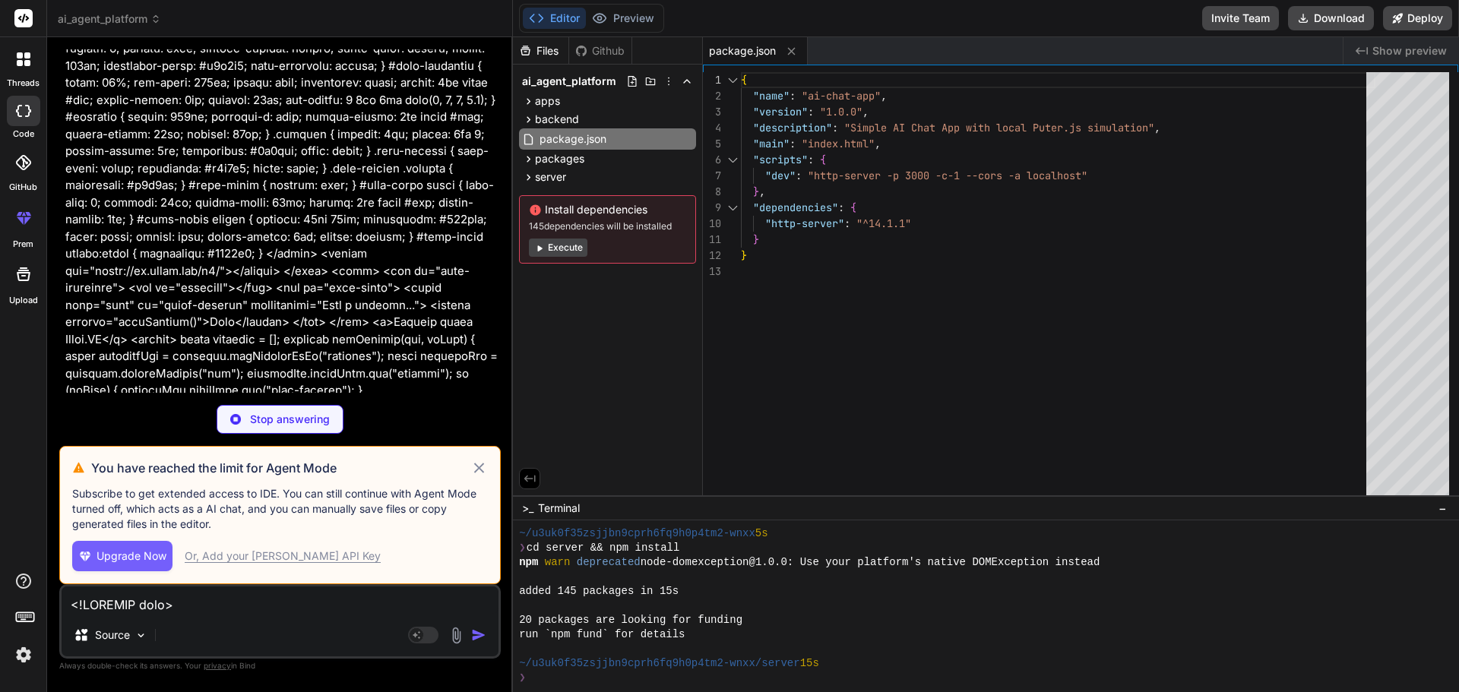
type textarea "x"
type textarea "</html>"
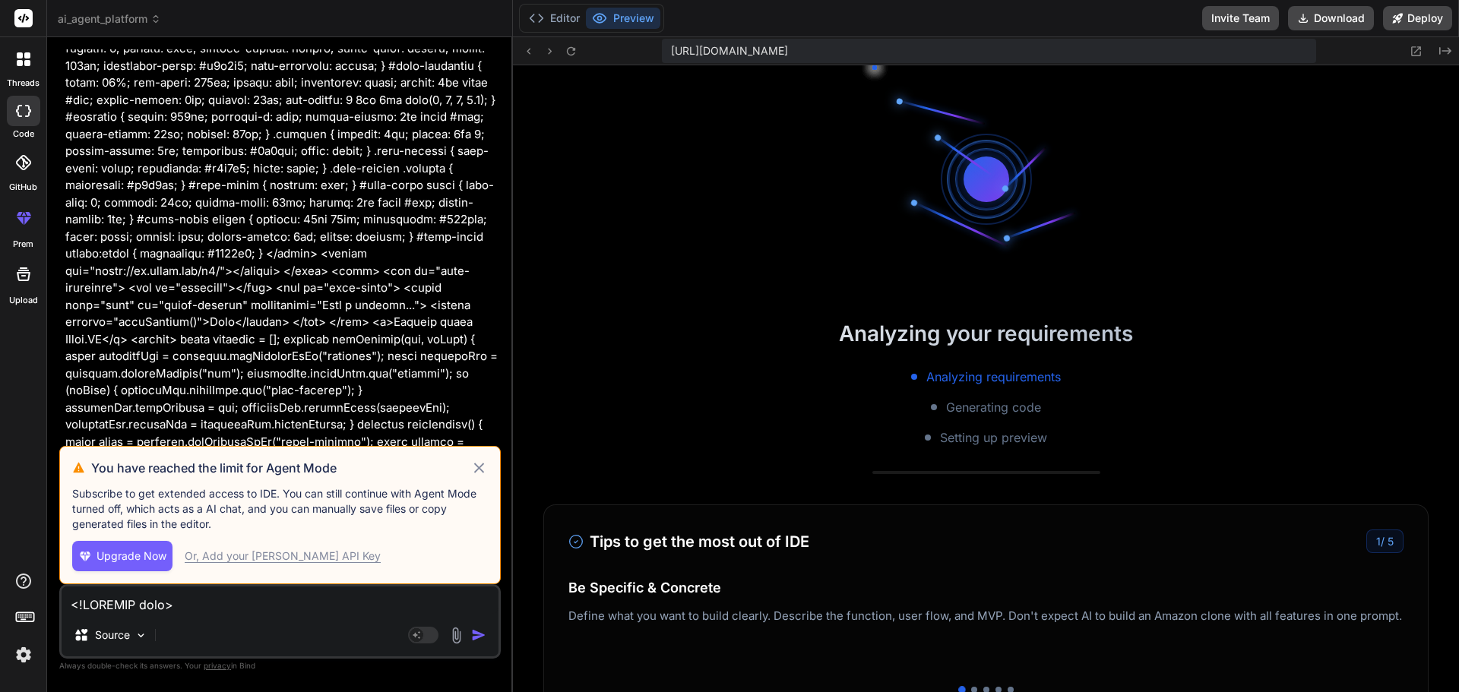
scroll to position [678, 0]
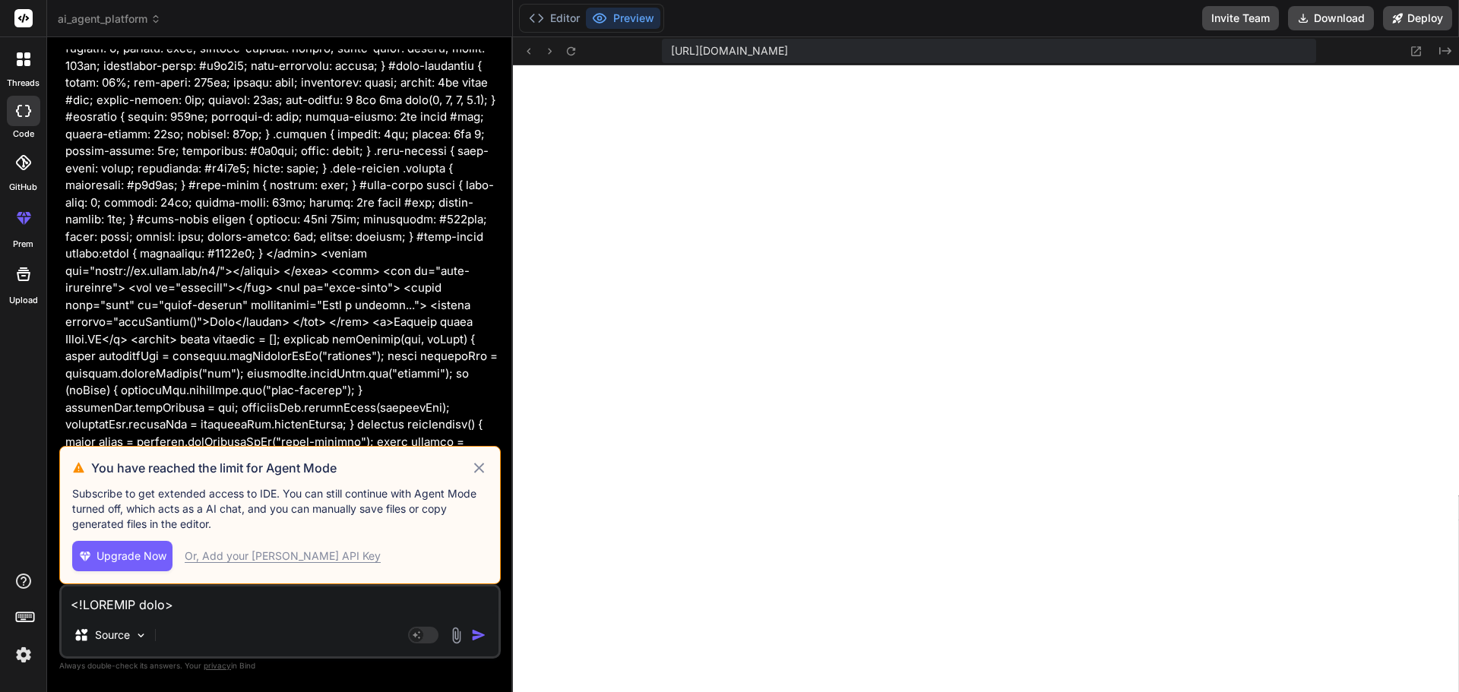
click at [479, 467] on icon at bounding box center [479, 468] width 10 height 10
type textarea "x"
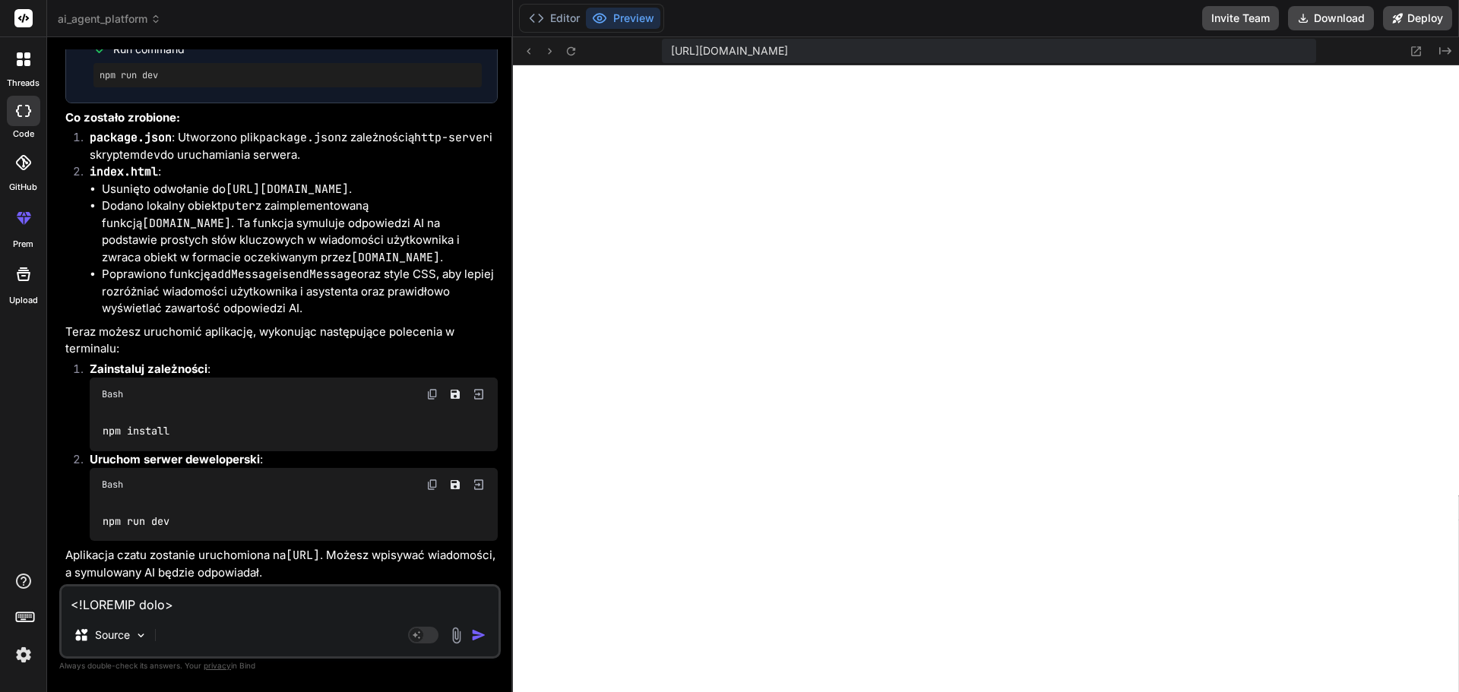
scroll to position [8146, 0]
click at [233, 606] on textarea at bounding box center [280, 600] width 437 height 27
type textarea "u"
type textarea "x"
type textarea "ur"
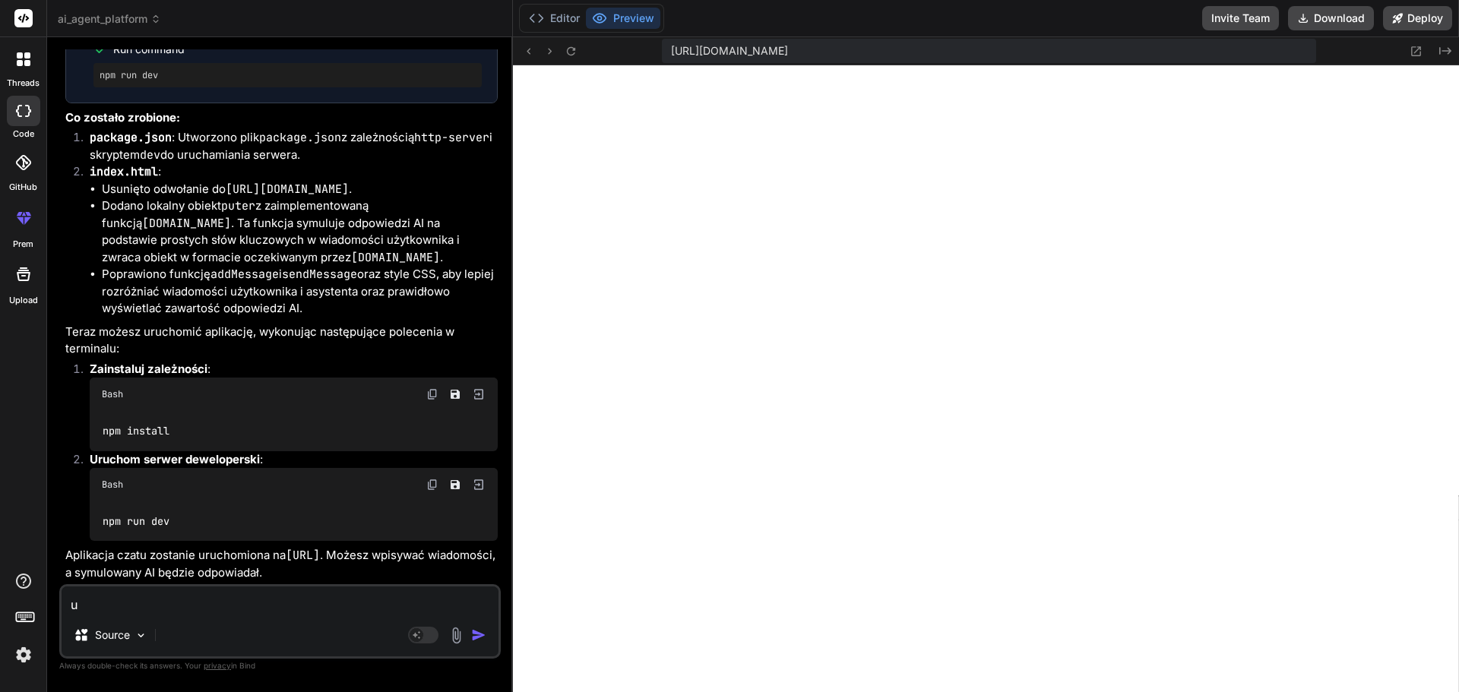
type textarea "x"
type textarea "uru"
type textarea "x"
type textarea "uruc"
type textarea "x"
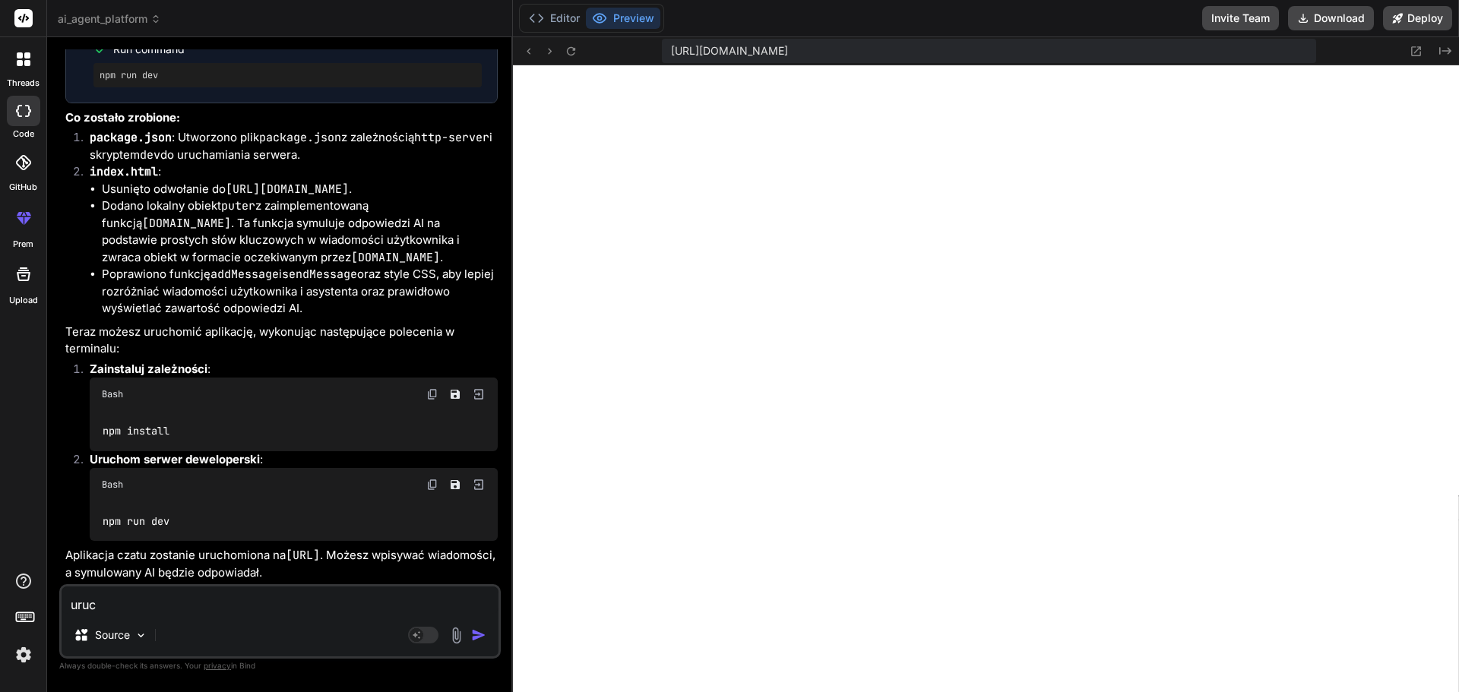
type textarea "uruch"
type textarea "x"
type textarea "urucho"
type textarea "x"
type textarea "uruchom"
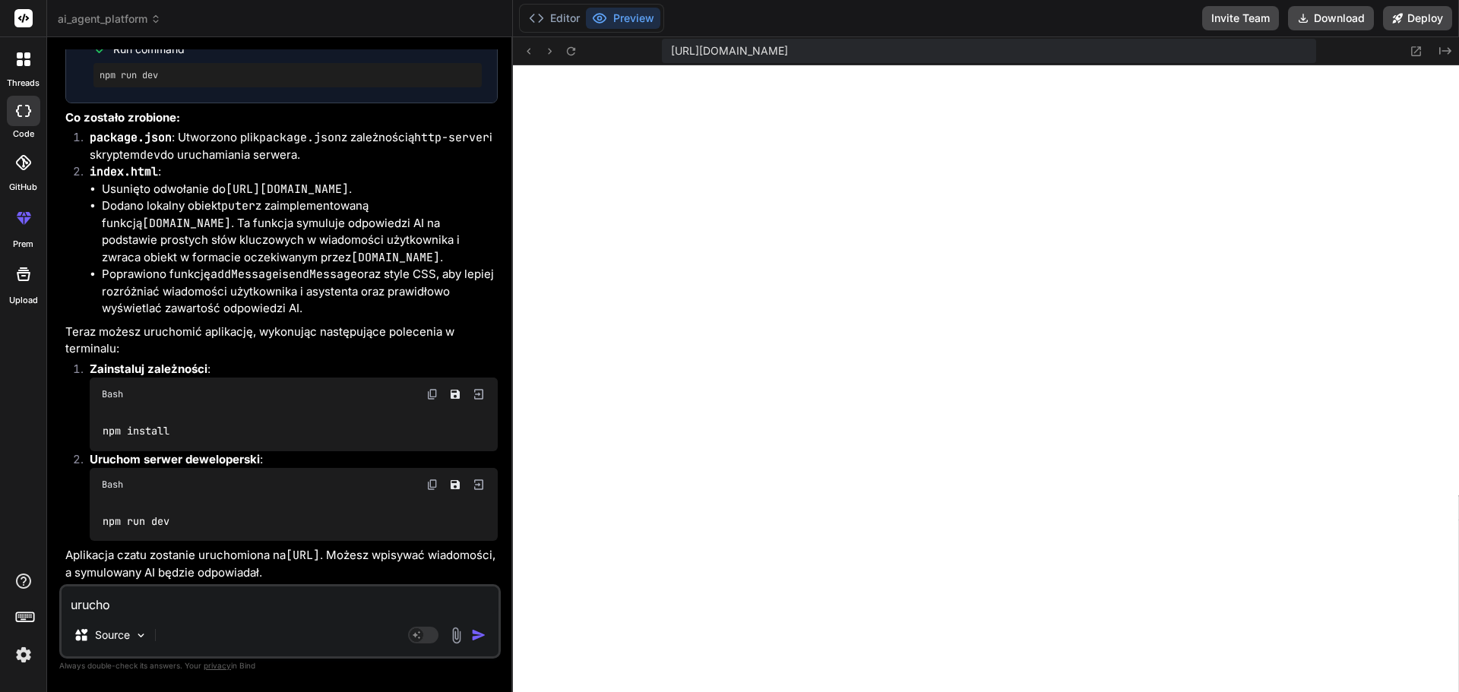
type textarea "x"
type textarea "uruchom"
click at [476, 637] on img "button" at bounding box center [478, 635] width 15 height 15
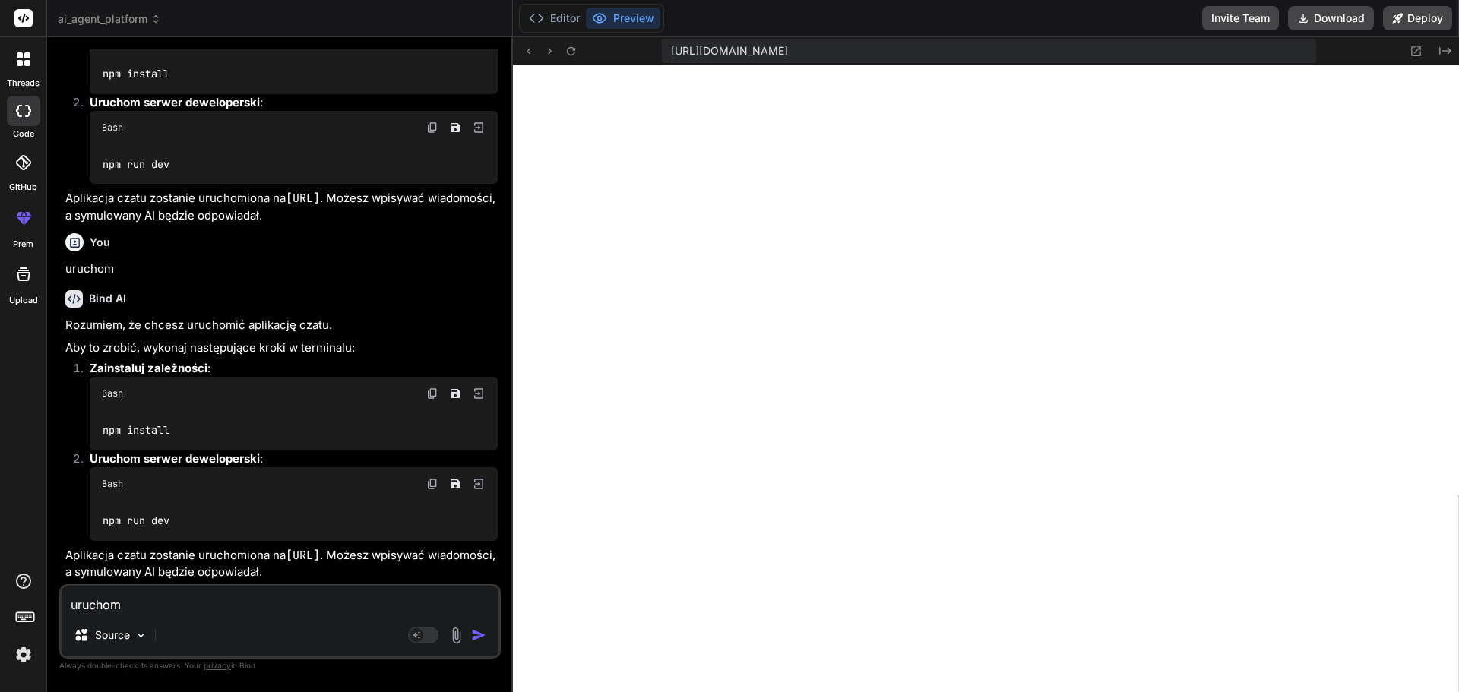
scroll to position [8503, 0]
click at [1320, 14] on button "Download" at bounding box center [1331, 18] width 86 height 24
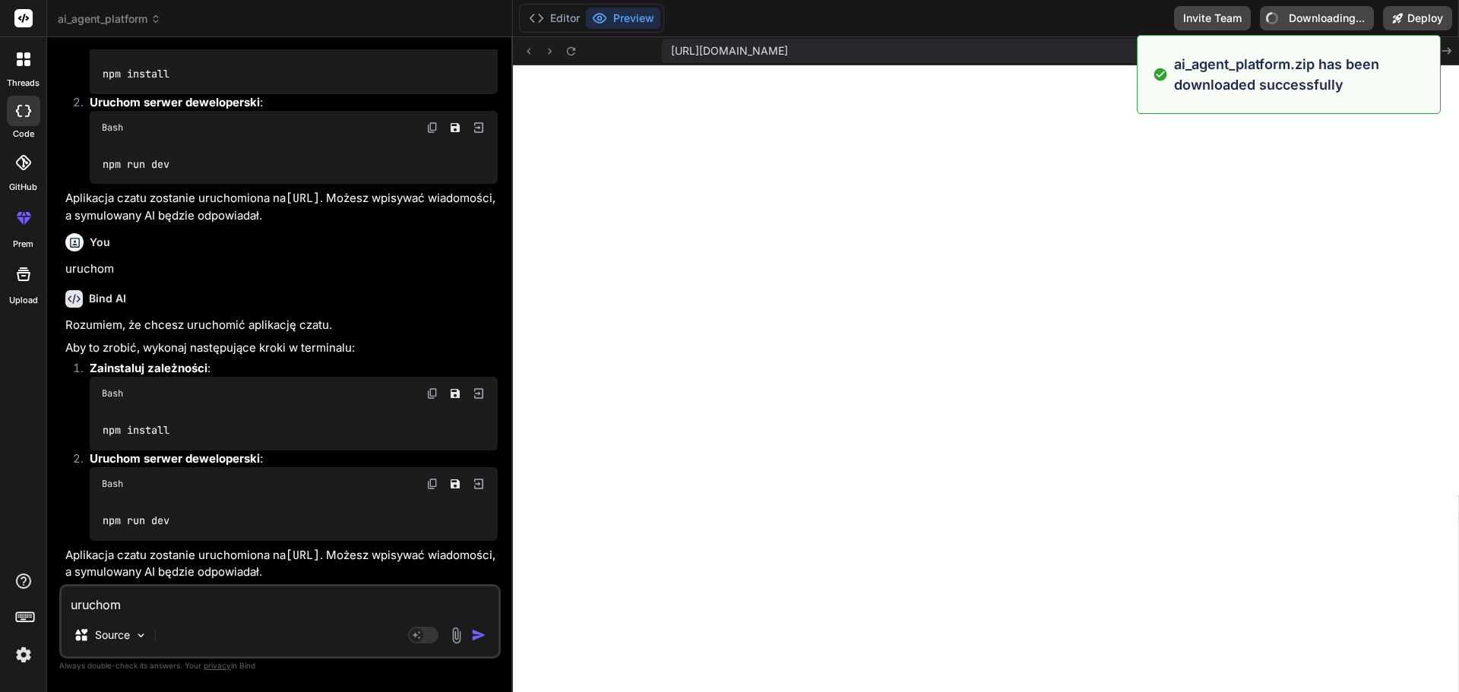
type textarea "x"
